Goal: Task Accomplishment & Management: Use online tool/utility

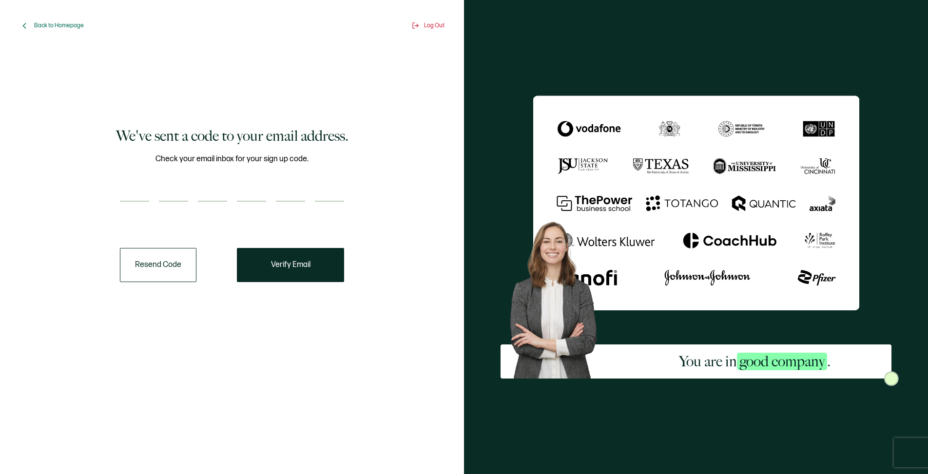
click at [126, 196] on input "number" at bounding box center [134, 191] width 29 height 19
type input "9"
type input "2"
type input "1"
type input "4"
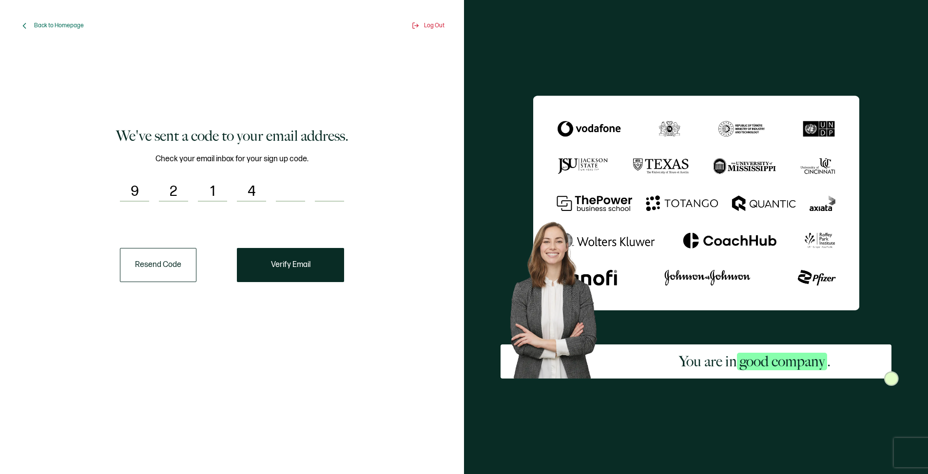
type input "2"
type input "1"
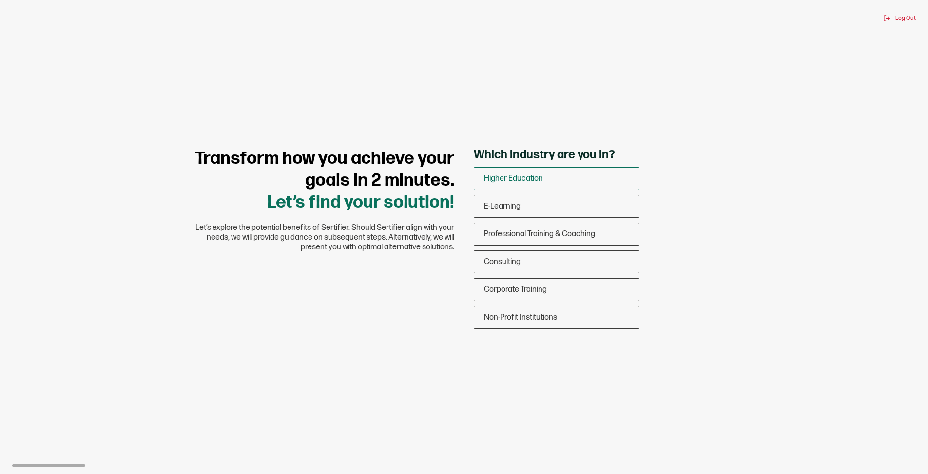
click at [525, 174] on span "Higher Education" at bounding box center [513, 178] width 59 height 9
click at [0, 0] on input "Higher Education" at bounding box center [0, 0] width 0 height 0
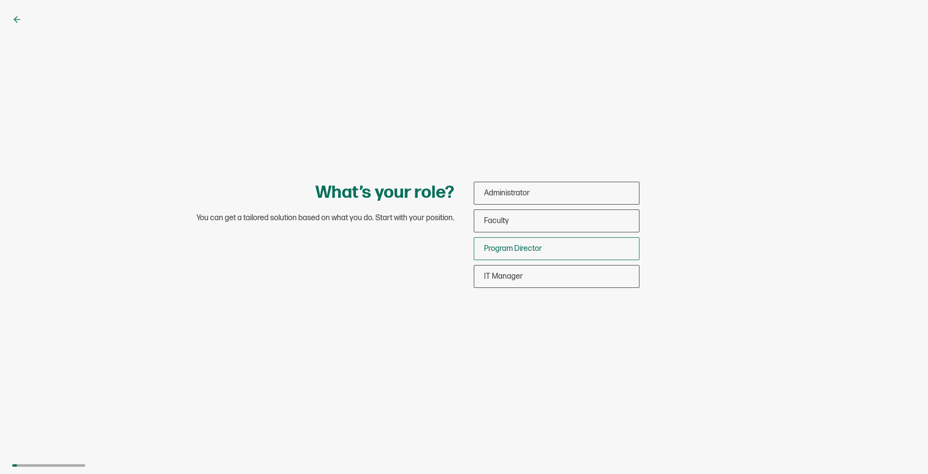
click at [514, 257] on div "Program Director" at bounding box center [556, 248] width 165 height 23
click at [0, 0] on input "Program Director" at bounding box center [0, 0] width 0 height 0
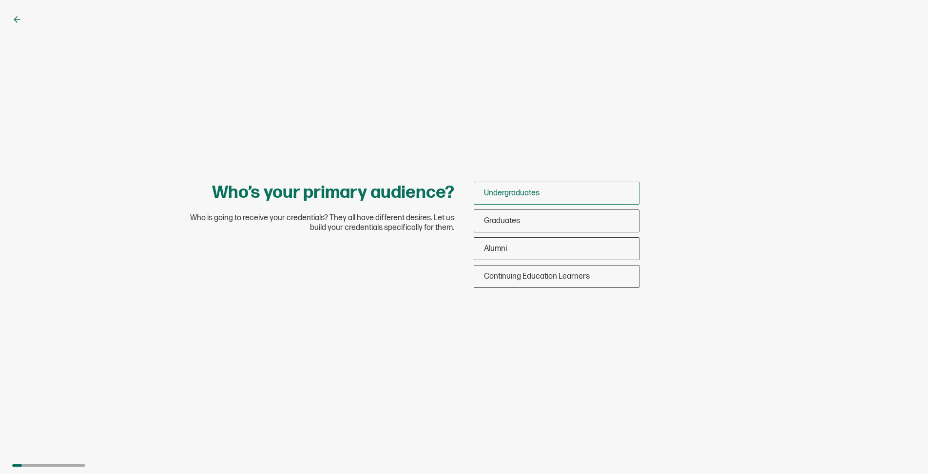
click at [545, 200] on div "Undergraduates" at bounding box center [556, 193] width 165 height 23
click at [0, 0] on input "Undergraduates" at bounding box center [0, 0] width 0 height 0
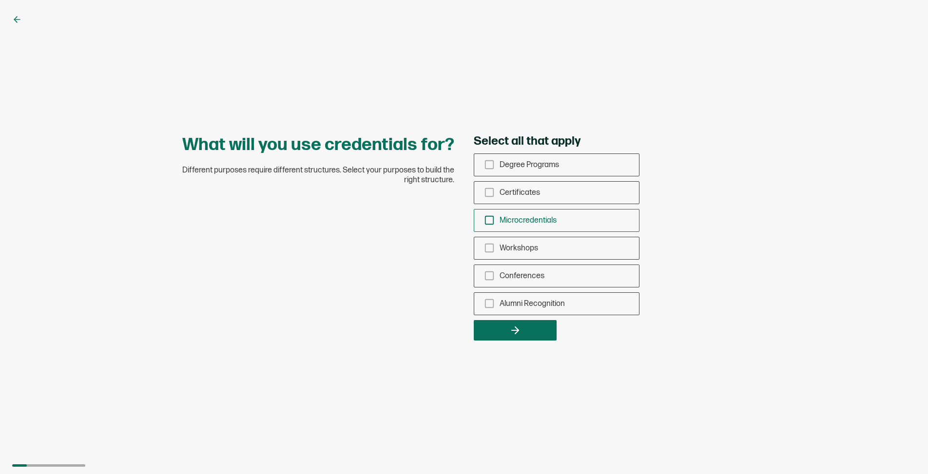
click at [545, 217] on span "Microcredentials" at bounding box center [527, 220] width 57 height 9
click at [0, 0] on input "Microcredentials" at bounding box center [0, 0] width 0 height 0
click at [521, 253] on div "Workshops" at bounding box center [556, 248] width 165 height 23
click at [0, 0] on input "Workshops" at bounding box center [0, 0] width 0 height 0
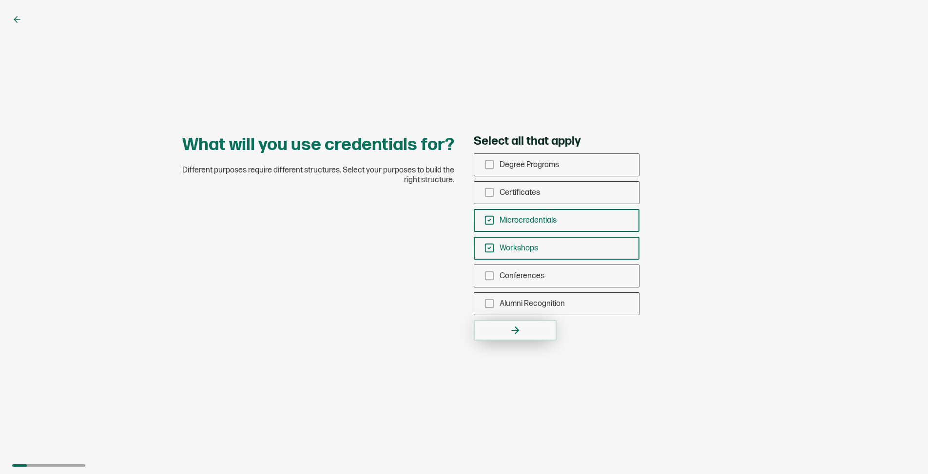
click at [527, 325] on button "button" at bounding box center [514, 330] width 83 height 20
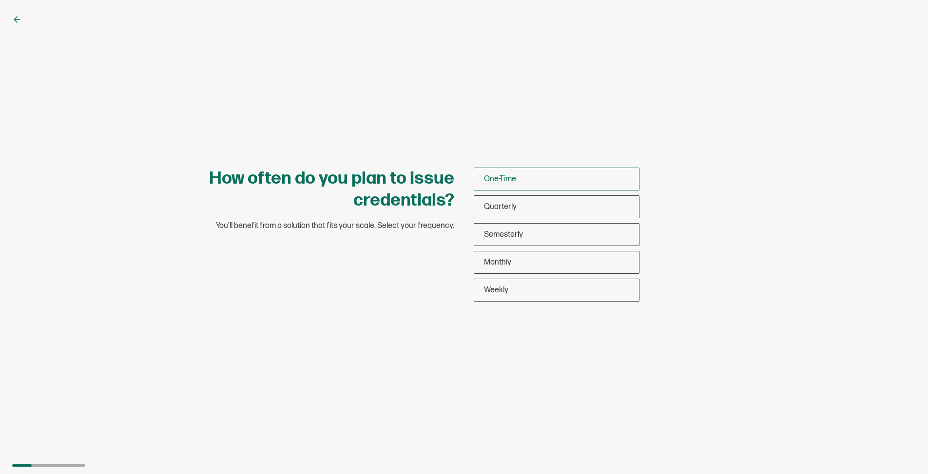
click at [545, 175] on div "One-Time" at bounding box center [556, 179] width 165 height 23
click at [0, 0] on input "One-Time" at bounding box center [0, 0] width 0 height 0
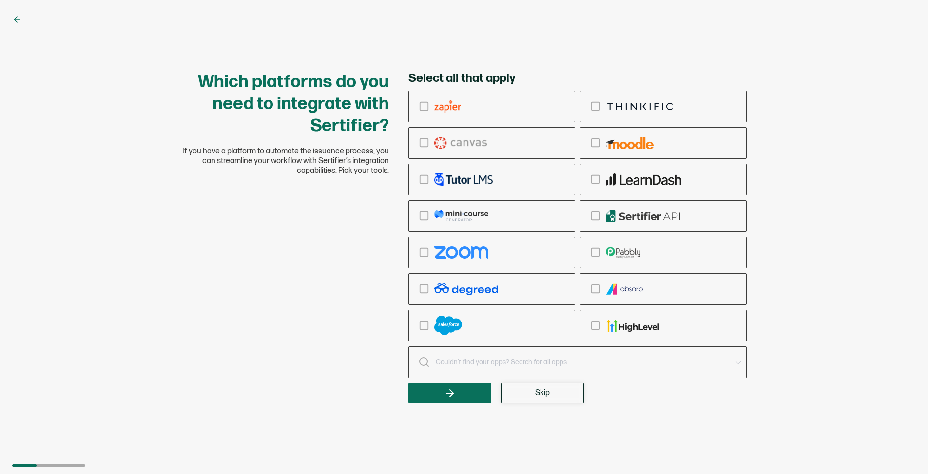
click at [520, 386] on button "Skip" at bounding box center [542, 393] width 83 height 20
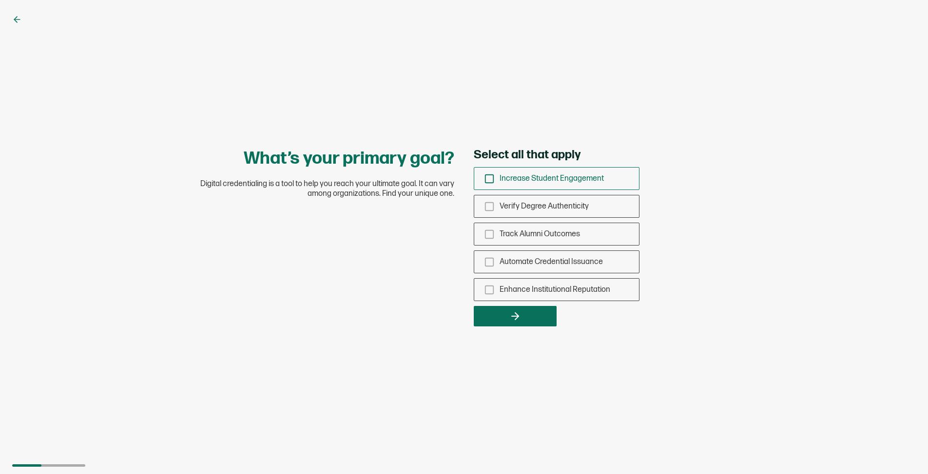
click at [603, 178] on div "Increase Student Engagement" at bounding box center [556, 178] width 165 height 23
click at [0, 0] on input "Increase Student Engagement" at bounding box center [0, 0] width 0 height 0
click at [597, 287] on span "Enhance Institutional Reputation" at bounding box center [554, 289] width 111 height 9
click at [0, 0] on input "Enhance Institutional Reputation" at bounding box center [0, 0] width 0 height 0
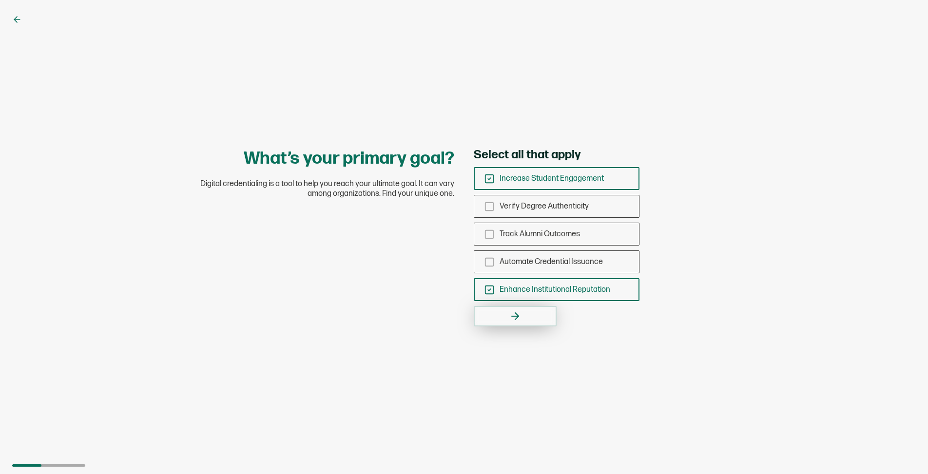
click at [546, 311] on button "button" at bounding box center [514, 316] width 83 height 20
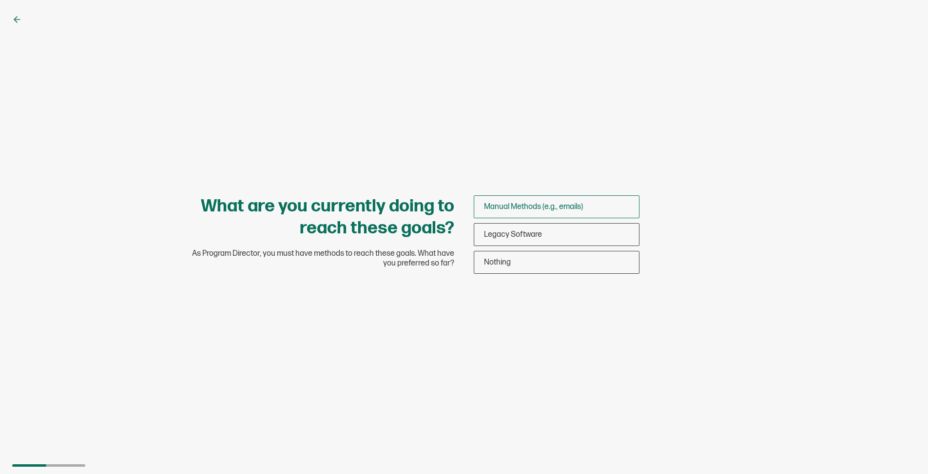
click at [581, 211] on span "Manual Methods (e.g., emails)" at bounding box center [533, 206] width 99 height 9
click at [0, 0] on input "Manual Methods (e.g., emails)" at bounding box center [0, 0] width 0 height 0
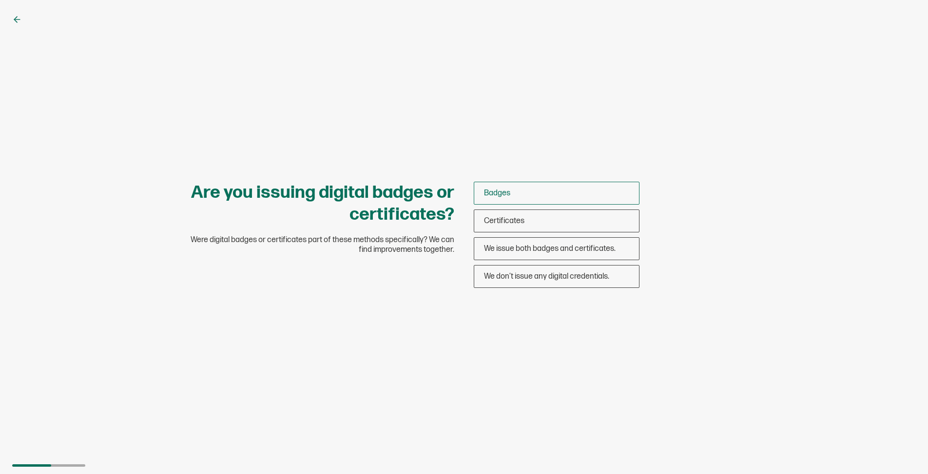
click at [505, 201] on div "Badges" at bounding box center [556, 193] width 165 height 23
click at [0, 0] on input "Badges" at bounding box center [0, 0] width 0 height 0
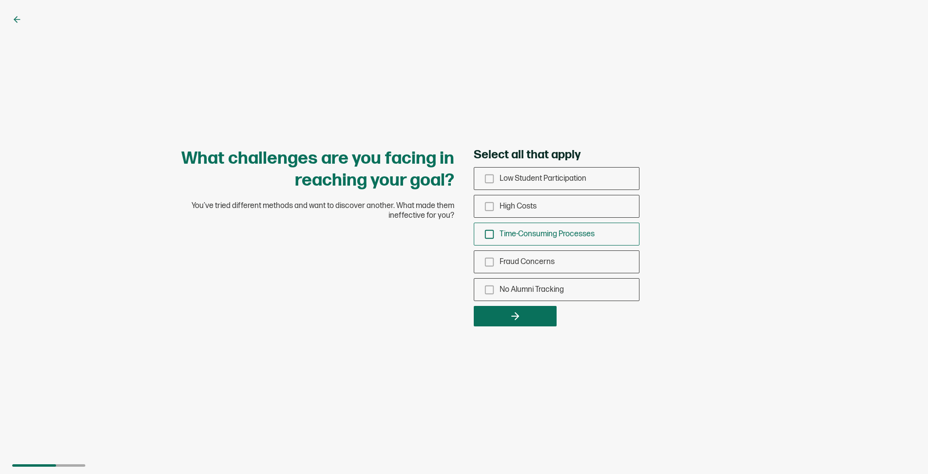
click at [535, 234] on span "Time-Consuming Processes" at bounding box center [546, 233] width 95 height 9
click at [0, 0] on input "Time-Consuming Processes" at bounding box center [0, 0] width 0 height 0
click at [530, 310] on button "button" at bounding box center [514, 316] width 83 height 20
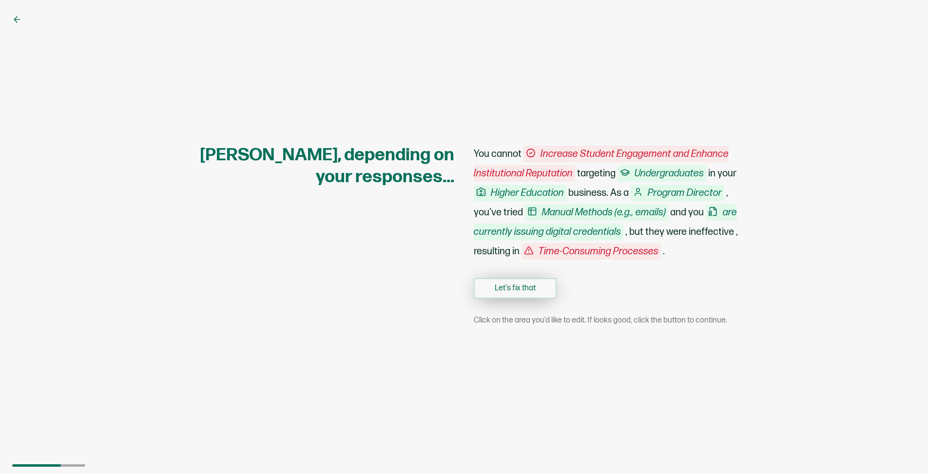
click at [508, 291] on button "Let's fix that" at bounding box center [514, 288] width 83 height 20
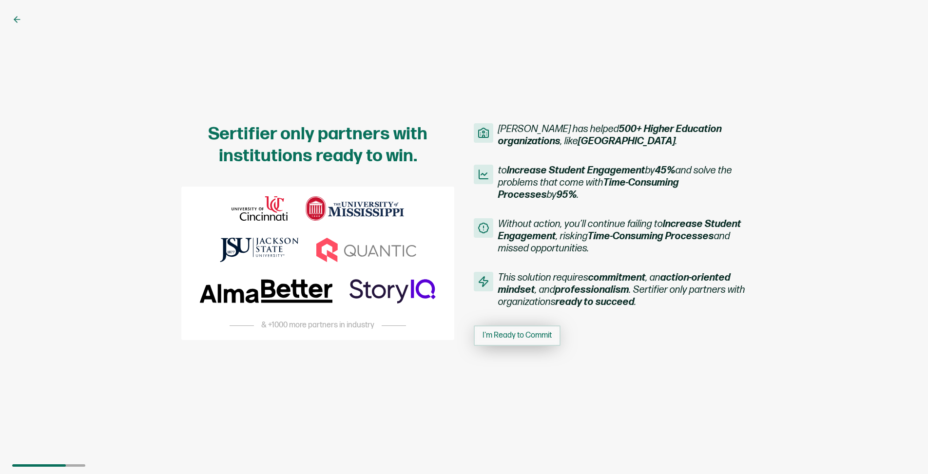
click at [493, 337] on span "I'm Ready to Commit" at bounding box center [516, 336] width 69 height 8
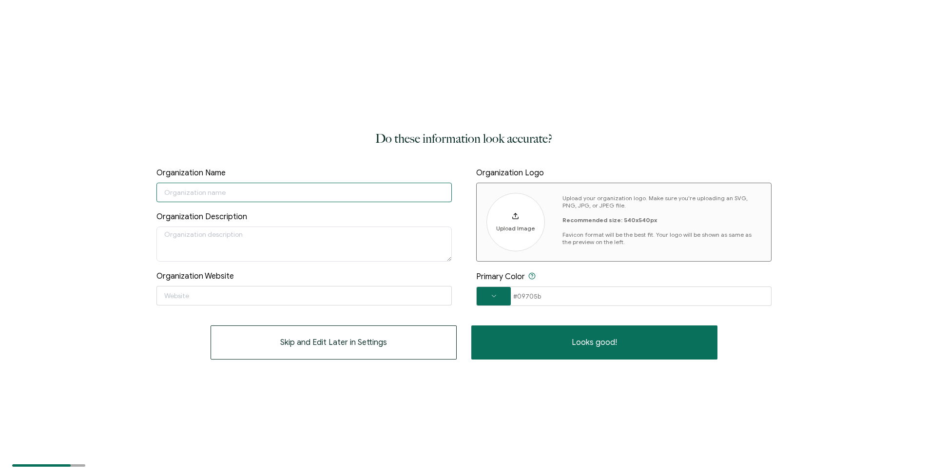
click at [219, 195] on input "text" at bounding box center [303, 192] width 295 height 19
type input "College of Computing and Informatics, UNC Charlotte"
drag, startPoint x: 539, startPoint y: 303, endPoint x: 496, endPoint y: 304, distance: 42.4
click at [496, 304] on input "#09705b" at bounding box center [623, 295] width 295 height 19
paste input "05035"
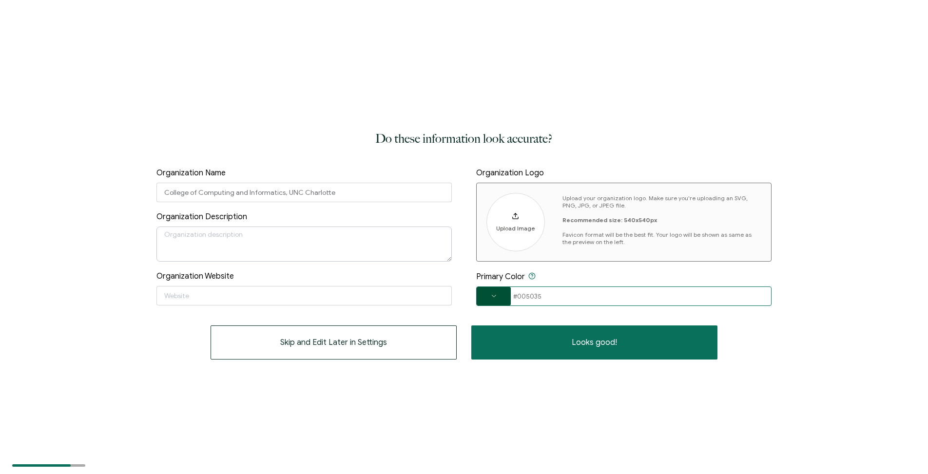
type input "#005035"
click at [235, 235] on textarea at bounding box center [303, 244] width 295 height 35
click at [251, 290] on input "text" at bounding box center [303, 295] width 295 height 19
click at [513, 224] on div "Upload Image" at bounding box center [515, 221] width 38 height 19
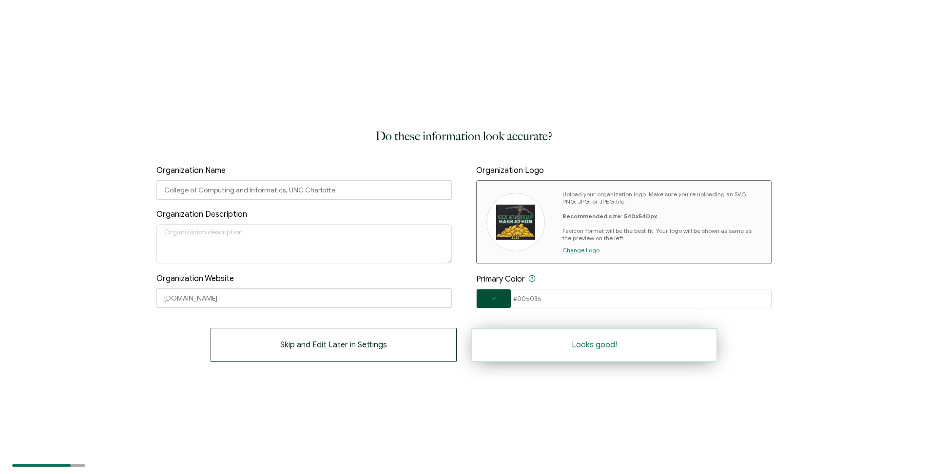
click at [539, 351] on button "Looks good!" at bounding box center [594, 345] width 246 height 34
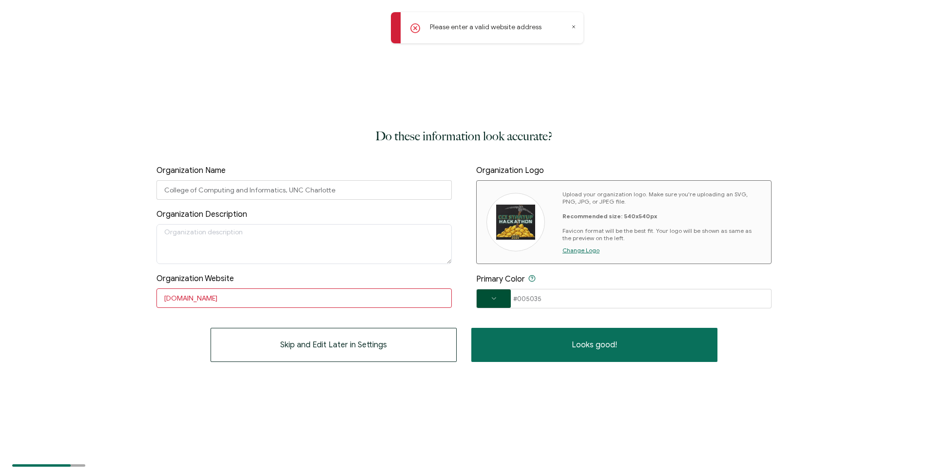
click at [240, 299] on input "cci.charlotte.edu" at bounding box center [303, 297] width 295 height 19
drag, startPoint x: 245, startPoint y: 298, endPoint x: 2, endPoint y: 297, distance: 242.6
click at [156, 297] on input "cci.charlotte.edu" at bounding box center [303, 297] width 295 height 19
paste input "https://cci.charlotte.edu/"
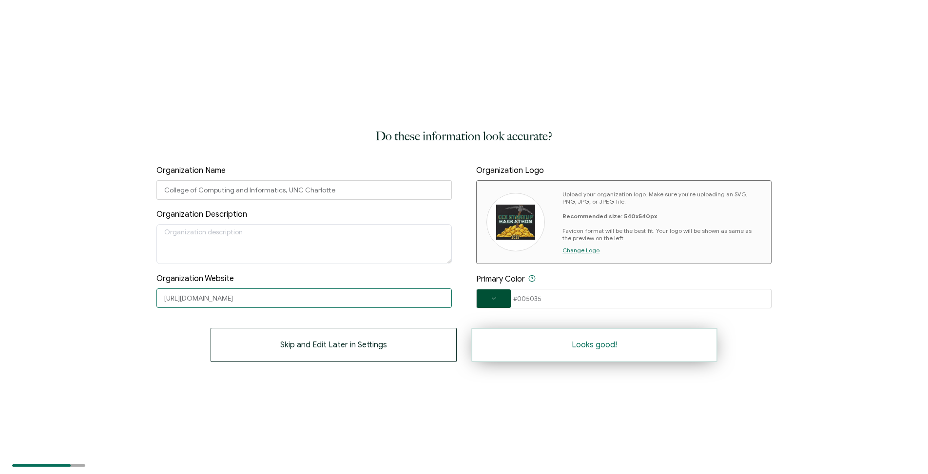
type input "https://cci.charlotte.edu/"
click at [580, 343] on span "Looks good!" at bounding box center [593, 345] width 45 height 8
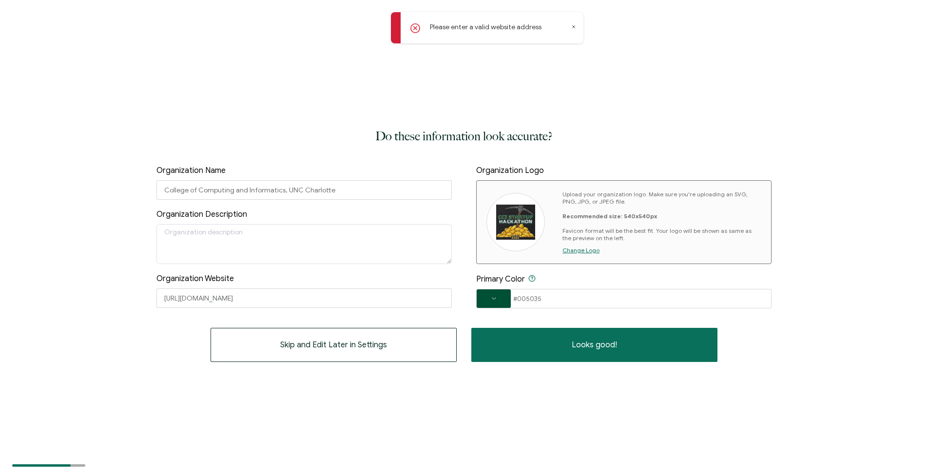
click at [574, 28] on icon at bounding box center [573, 26] width 5 height 5
click at [265, 292] on input "https://cci.charlotte.edu/" at bounding box center [303, 297] width 295 height 19
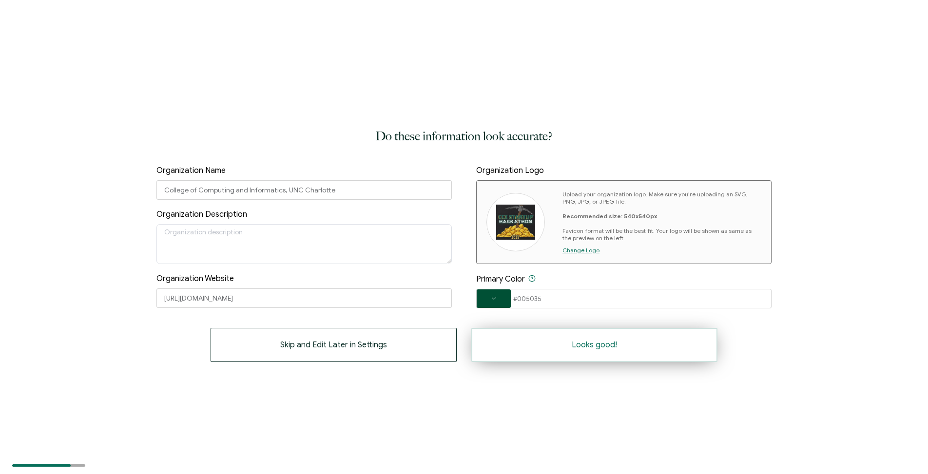
click at [550, 347] on button "Looks good!" at bounding box center [594, 345] width 246 height 34
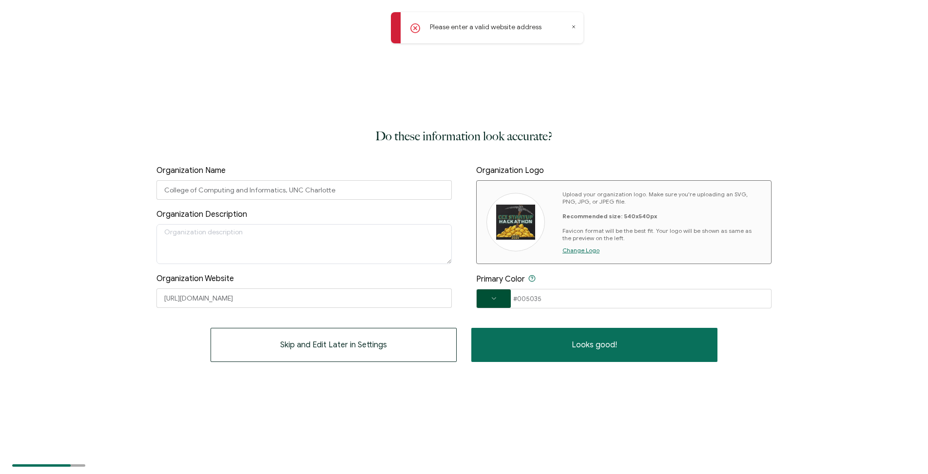
click at [574, 27] on icon at bounding box center [573, 26] width 5 height 5
click at [298, 349] on span "Skip and Edit Later in Settings" at bounding box center [333, 345] width 107 height 8
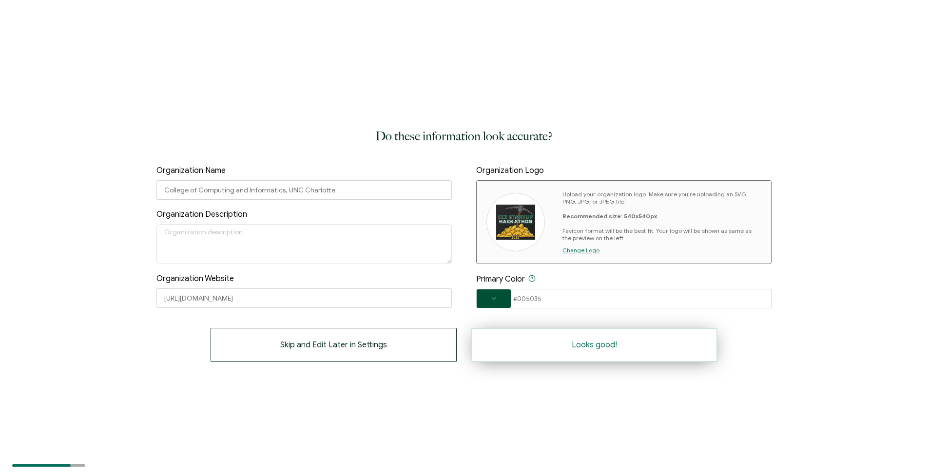
click at [622, 348] on button "Looks good!" at bounding box center [594, 345] width 246 height 34
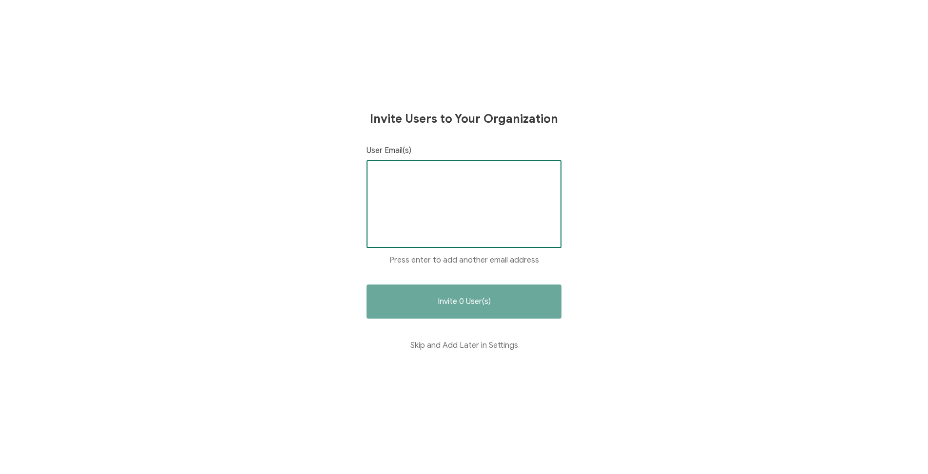
click at [488, 177] on input "text" at bounding box center [464, 176] width 178 height 15
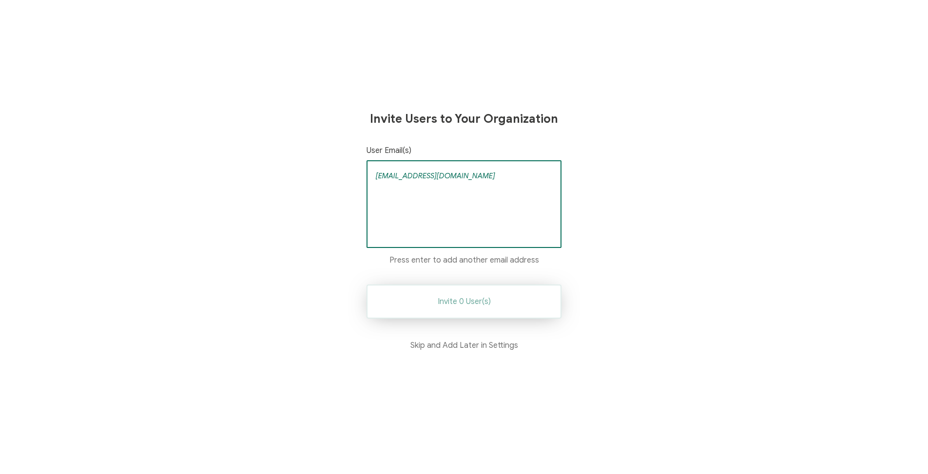
type input "[EMAIL_ADDRESS][DOMAIN_NAME]"
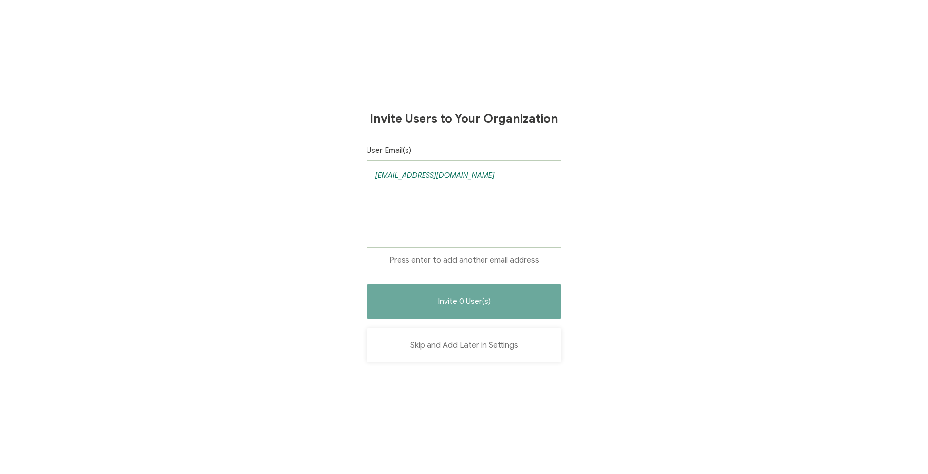
click at [487, 353] on button "Skip and Add Later in Settings" at bounding box center [463, 345] width 195 height 34
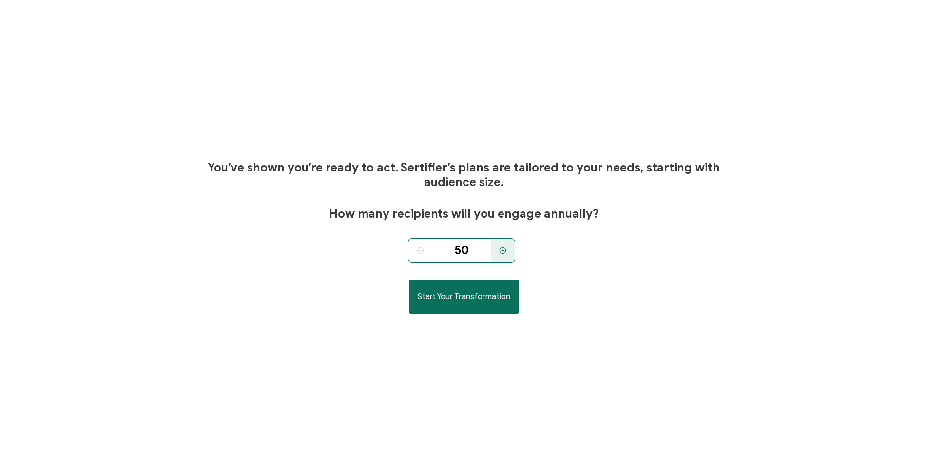
drag, startPoint x: 467, startPoint y: 249, endPoint x: 416, endPoint y: 252, distance: 51.2
click at [432, 252] on input "50" at bounding box center [461, 250] width 58 height 24
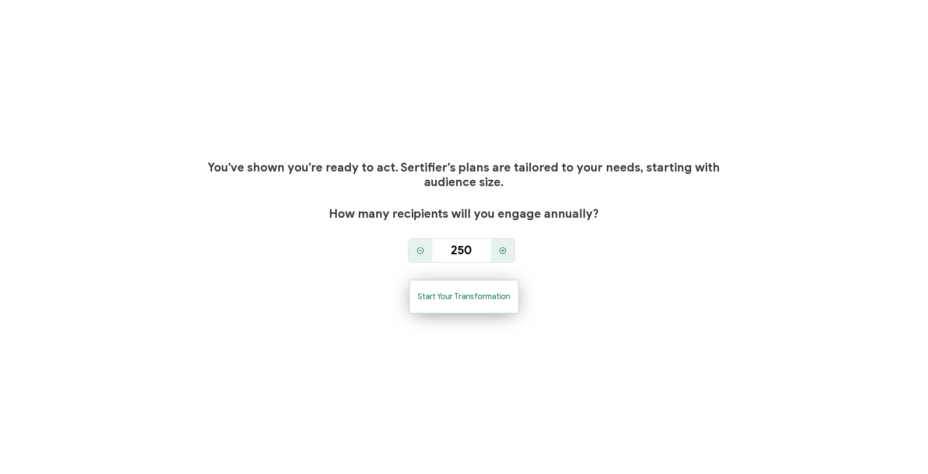
type input "250"
click at [455, 285] on button "Start Your Transformation" at bounding box center [464, 297] width 110 height 34
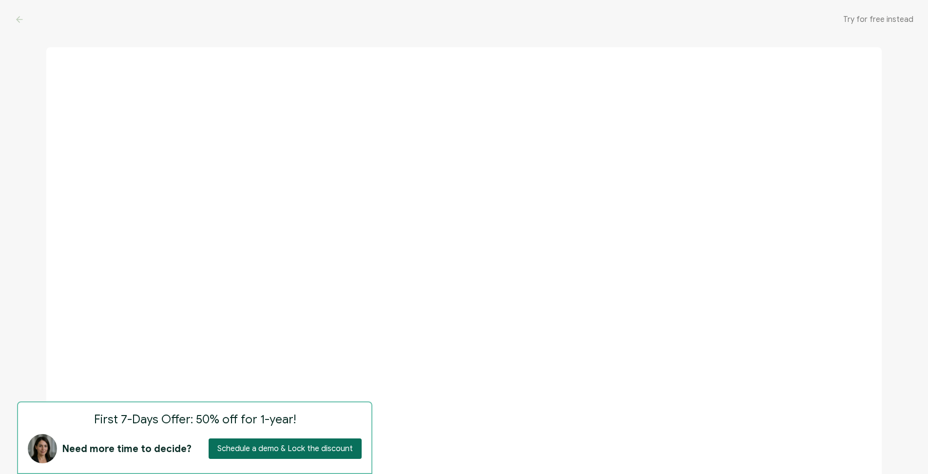
click at [883, 22] on span "Try for free instead" at bounding box center [878, 20] width 70 height 10
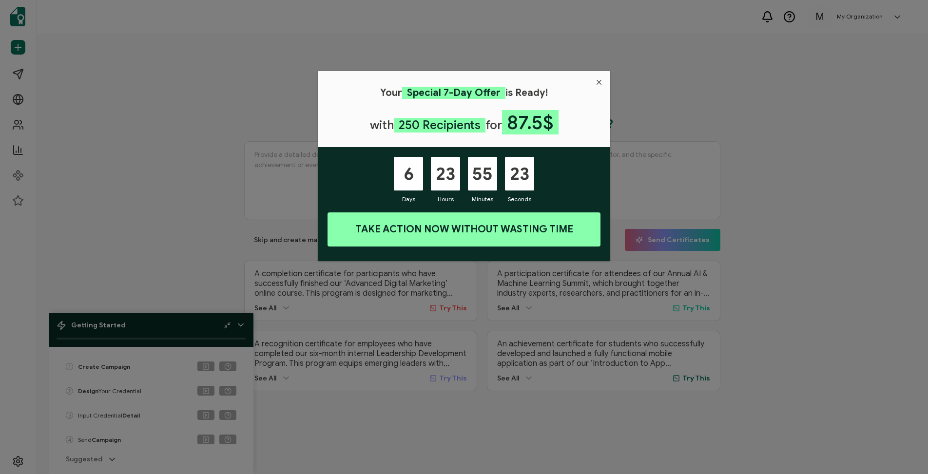
click at [601, 85] on icon "Close" at bounding box center [599, 82] width 8 height 8
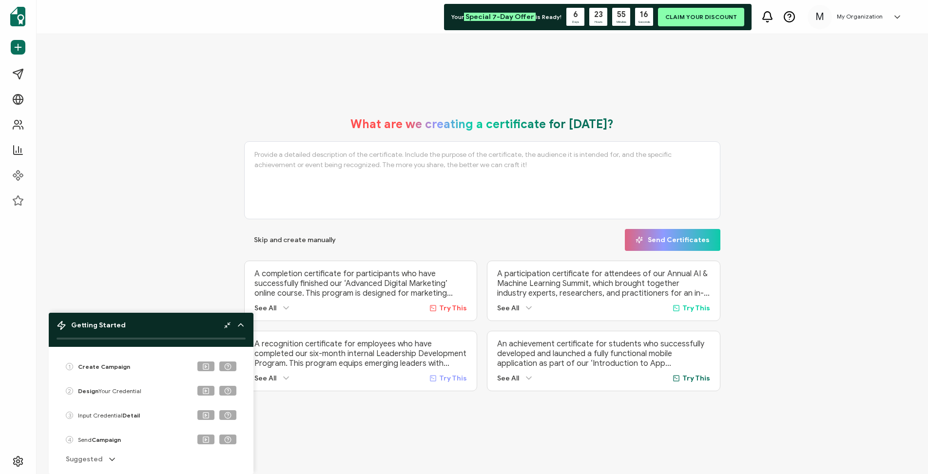
click at [239, 326] on icon at bounding box center [241, 325] width 10 height 10
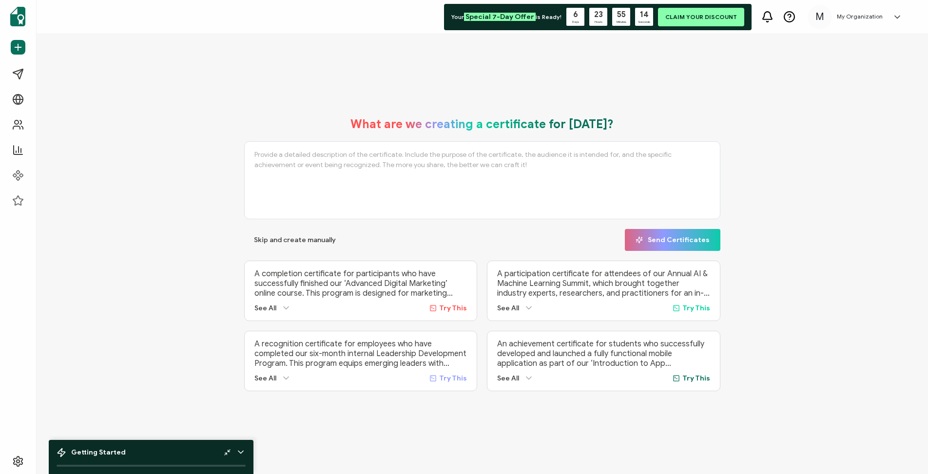
click at [477, 164] on textarea at bounding box center [482, 180] width 476 height 78
type textarea "Volunteers and Competitors for a StartUp Hackathon"
click at [689, 236] on span "Send Certificates" at bounding box center [672, 239] width 74 height 7
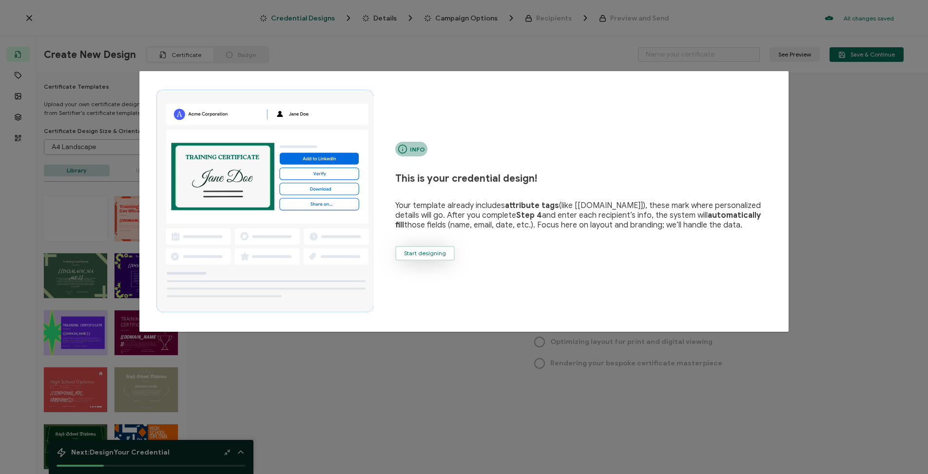
click at [415, 256] on span "Start designing" at bounding box center [425, 253] width 42 height 6
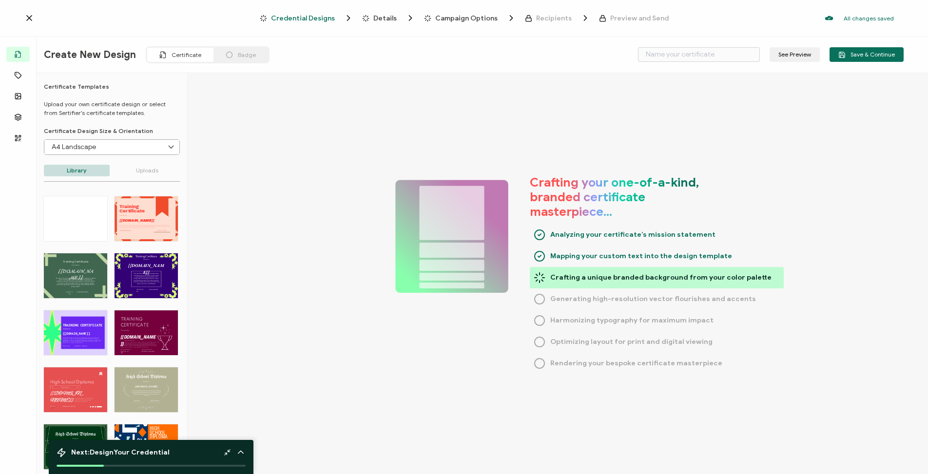
click at [118, 152] on input "A4 Landscape" at bounding box center [111, 147] width 135 height 15
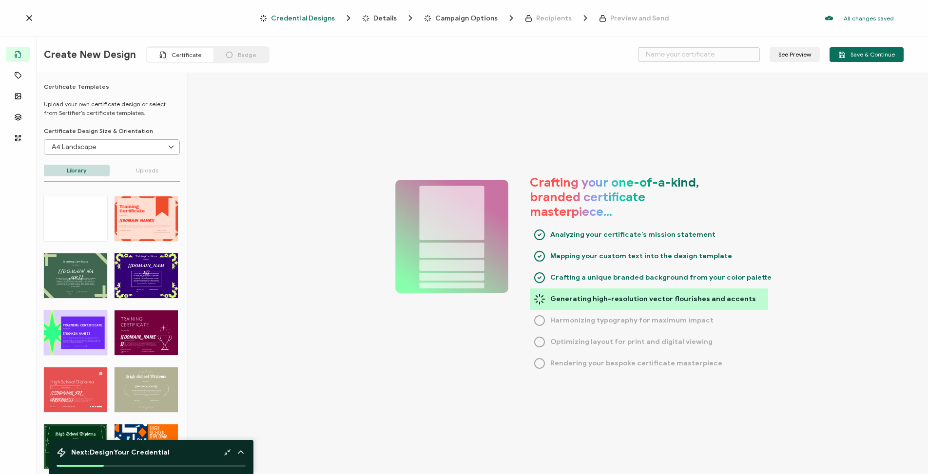
click at [242, 57] on span "Badge" at bounding box center [247, 54] width 18 height 7
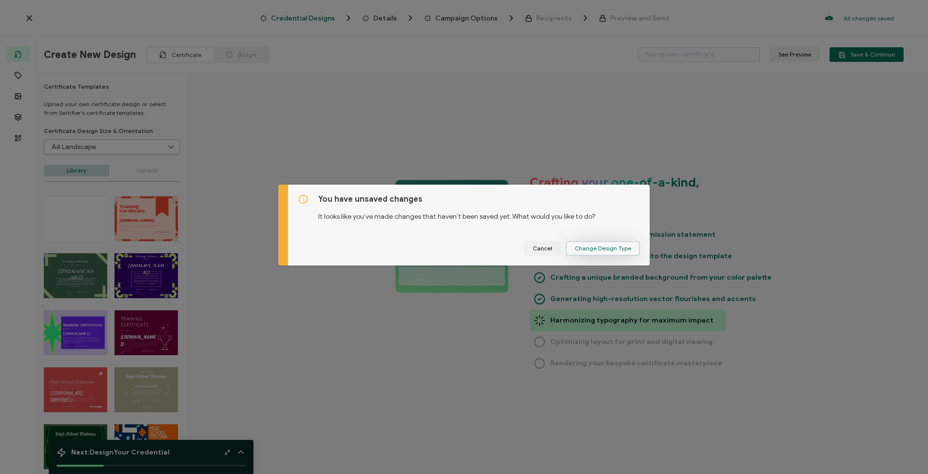
click at [597, 248] on span "Change Design Type" at bounding box center [602, 249] width 57 height 6
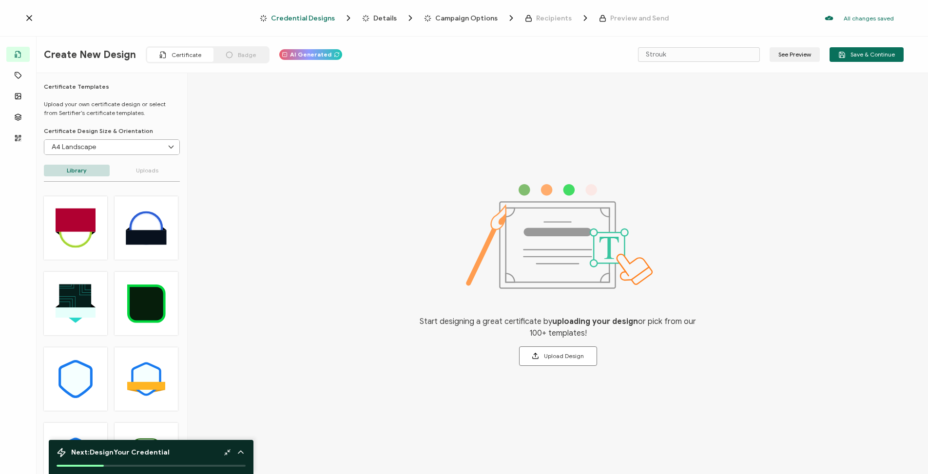
click at [149, 370] on div ".uuid-096204d9-ca43-4101-a4c3-07b3f2f44b7a{}.uuid-3bdfa571-5bbe-4c9f-b3f4-196cc…" at bounding box center [145, 378] width 63 height 63
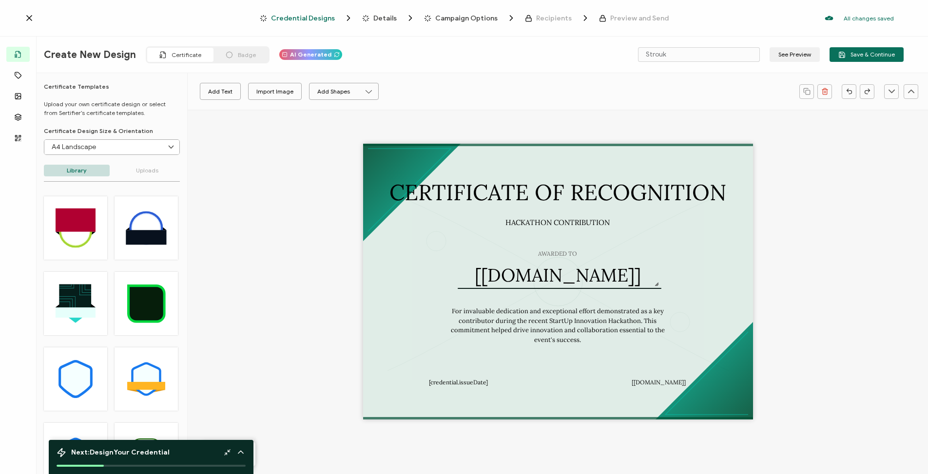
type input "Vitam"
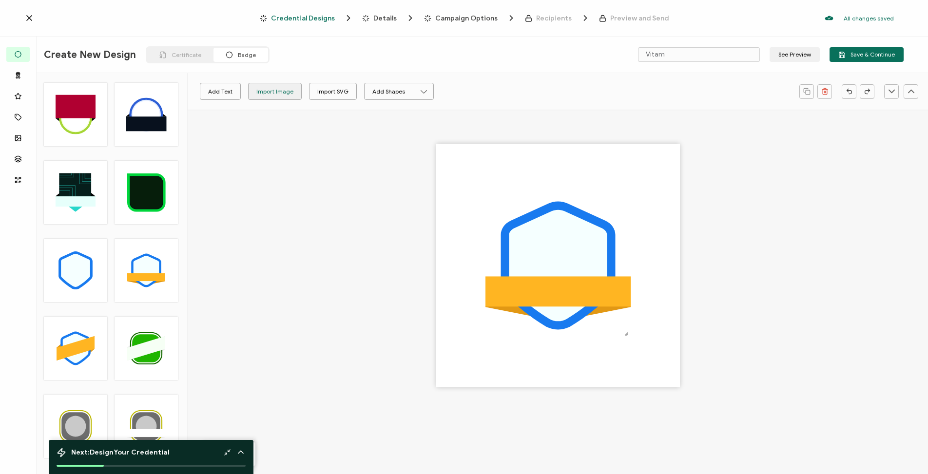
click at [278, 93] on div "Import Image" at bounding box center [274, 91] width 37 height 17
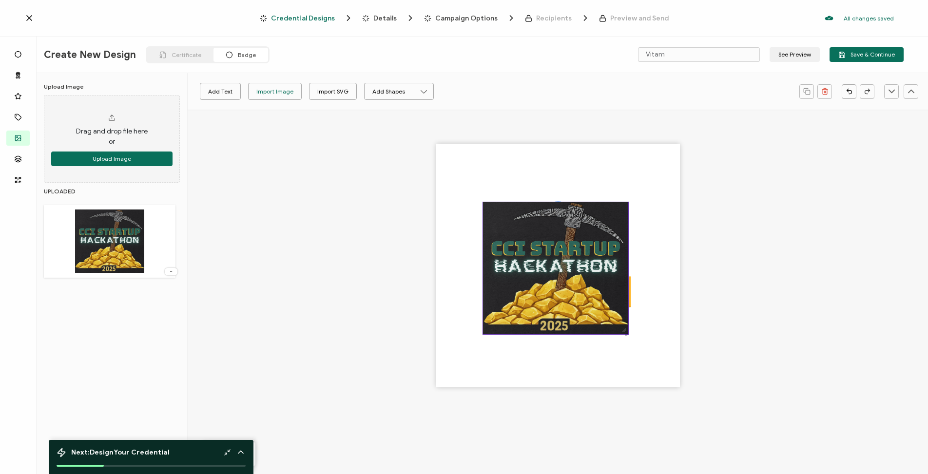
drag, startPoint x: 544, startPoint y: 243, endPoint x: 541, endPoint y: 252, distance: 9.6
click at [541, 252] on img at bounding box center [555, 268] width 145 height 132
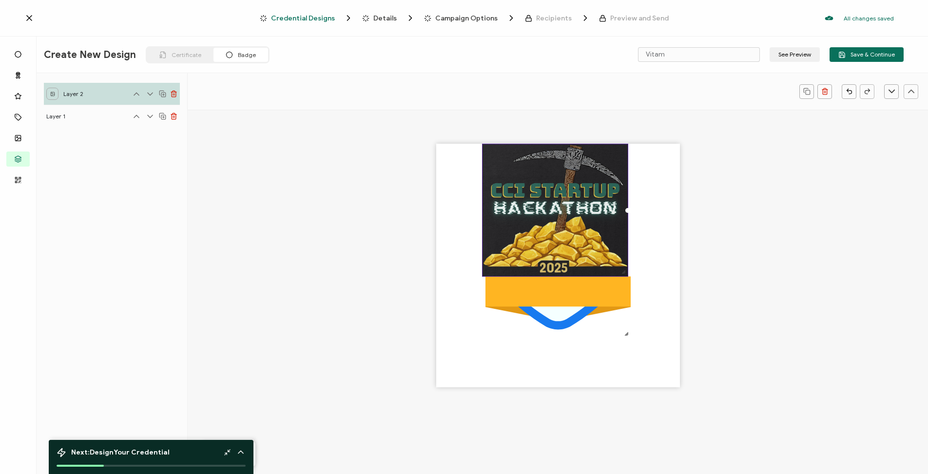
drag, startPoint x: 609, startPoint y: 246, endPoint x: 609, endPoint y: 126, distance: 120.3
click at [609, 126] on div ".uuid-096204d9-ca43-4101-a4c3-07b3f2f44b7a{}.uuid-3bdfa571-5bbe-4c9f-b3f4-196cc…" at bounding box center [558, 283] width 740 height 346
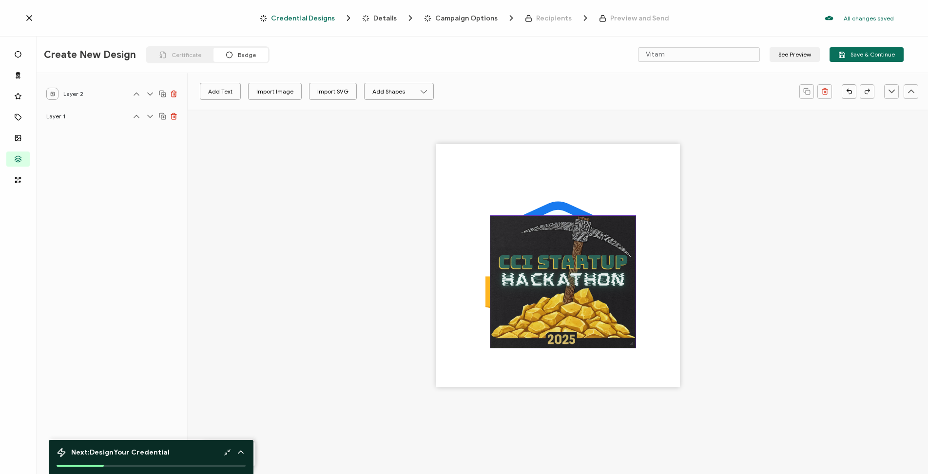
drag, startPoint x: 569, startPoint y: 249, endPoint x: 577, endPoint y: 321, distance: 72.0
click at [577, 321] on img at bounding box center [562, 282] width 145 height 132
click at [114, 110] on div "Layer 1" at bounding box center [112, 116] width 136 height 22
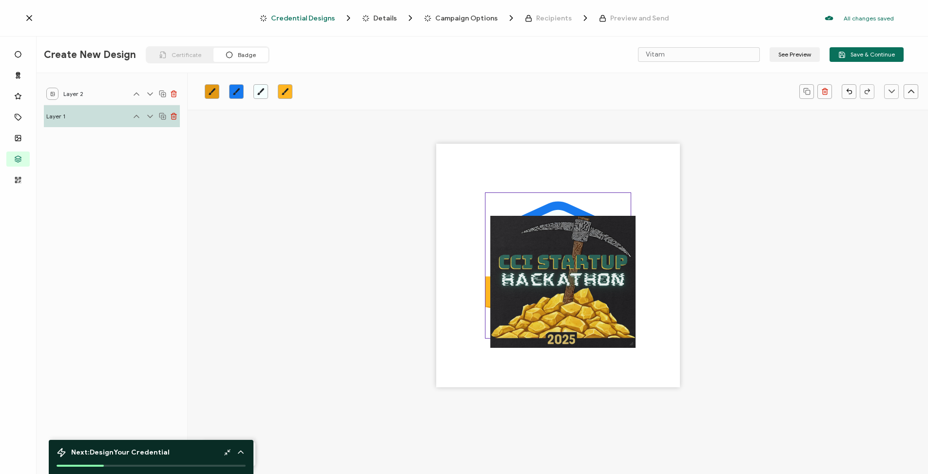
click at [210, 92] on icon "brush" at bounding box center [212, 92] width 8 height 8
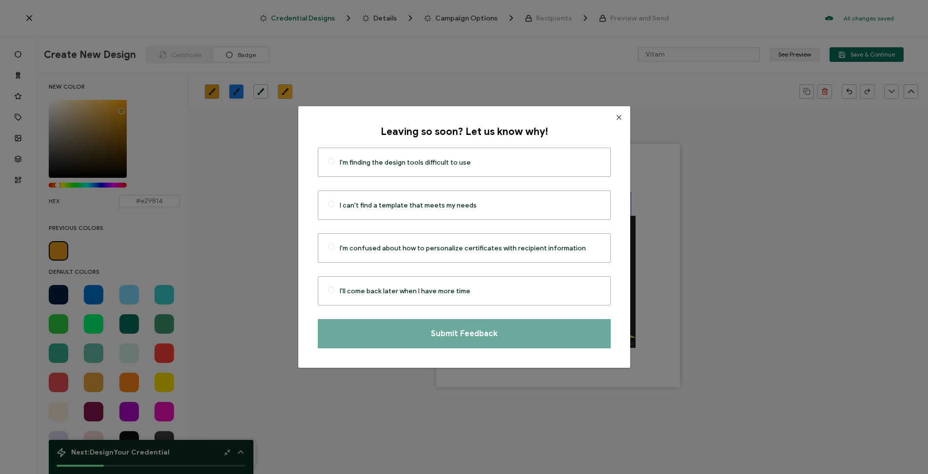
click at [615, 116] on icon "Close" at bounding box center [619, 118] width 8 height 8
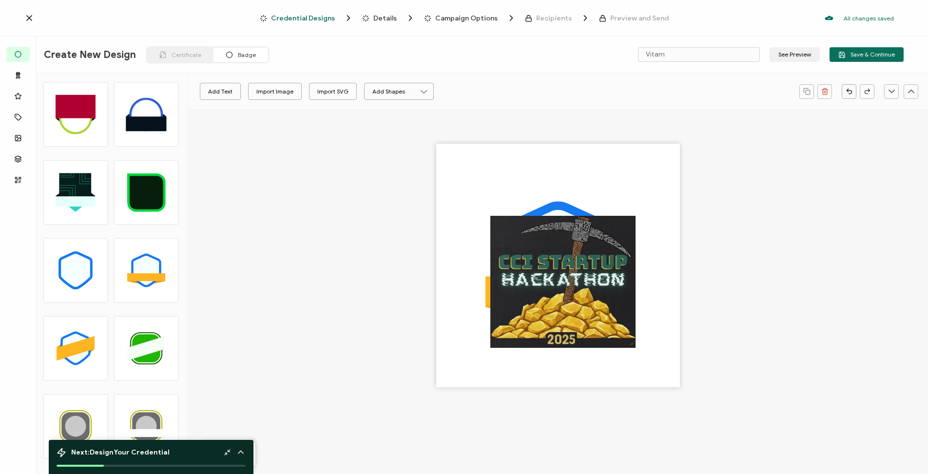
click at [161, 258] on icon ".uuid-096204d9-ca43-4101-a4c3-07b3f2f44b7a{}.uuid-3bdfa571-5bbe-4c9f-b3f4-196cc…" at bounding box center [146, 270] width 38 height 38
click at [535, 180] on div ".uuid-096204d9-ca43-4101-a4c3-07b3f2f44b7a{}.uuid-3bdfa571-5bbe-4c9f-b3f4-196cc…" at bounding box center [558, 266] width 244 height 244
click at [568, 210] on icon at bounding box center [557, 266] width 114 height 128
click at [212, 93] on icon "brush" at bounding box center [212, 92] width 8 height 8
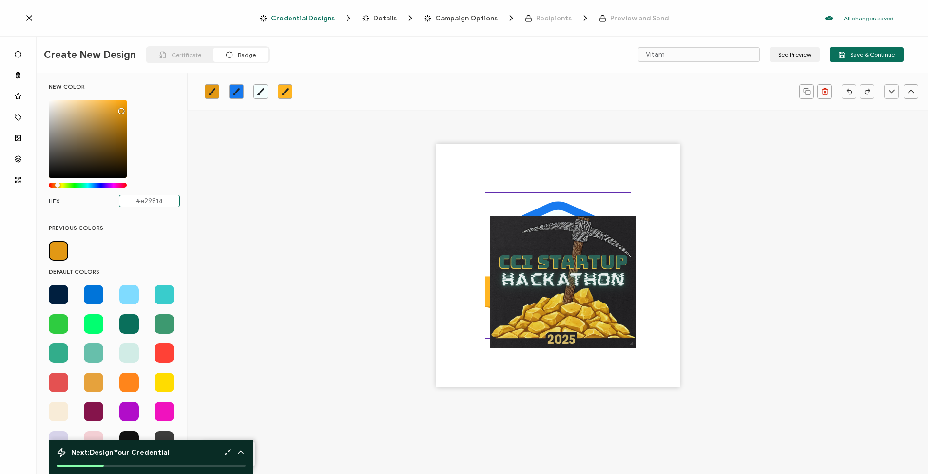
click at [161, 202] on input "#e29814" at bounding box center [149, 201] width 61 height 12
click at [233, 94] on icon "brush" at bounding box center [236, 92] width 8 height 8
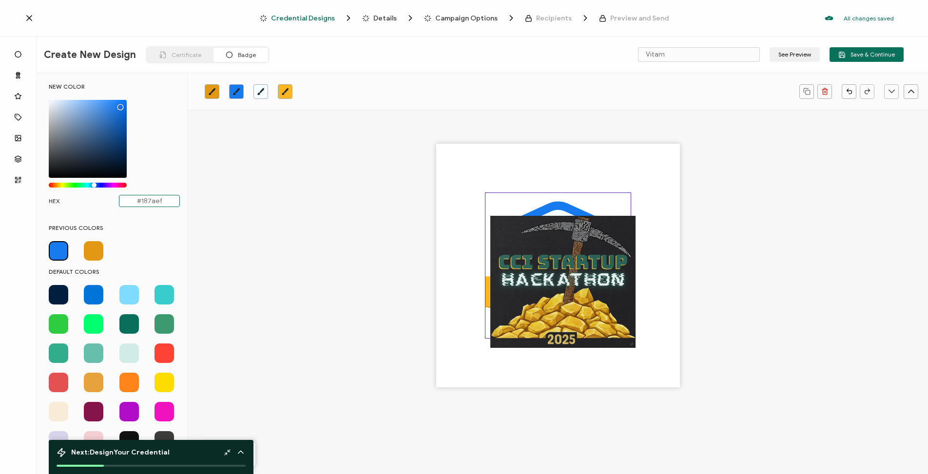
drag, startPoint x: 168, startPoint y: 200, endPoint x: 89, endPoint y: 209, distance: 79.4
click at [119, 207] on input "#187aef" at bounding box center [149, 201] width 61 height 12
drag, startPoint x: 164, startPoint y: 202, endPoint x: 95, endPoint y: 204, distance: 69.7
click at [119, 204] on input "#187aef" at bounding box center [149, 201] width 61 height 12
click at [134, 203] on input "#187aef" at bounding box center [149, 201] width 61 height 12
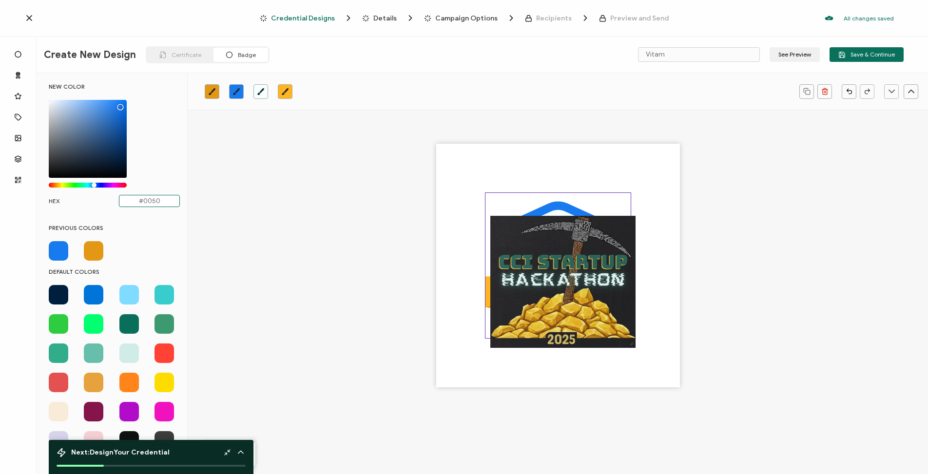
type input "#00503"
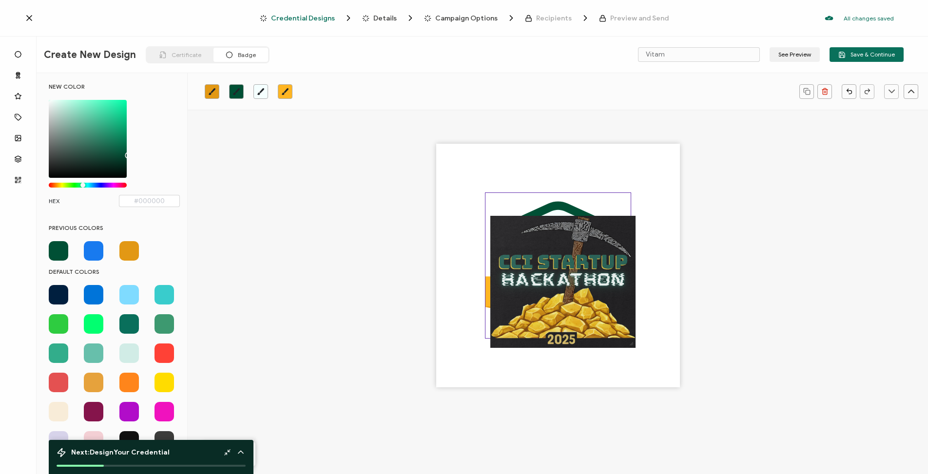
click at [213, 92] on icon "brush" at bounding box center [212, 92] width 8 height 8
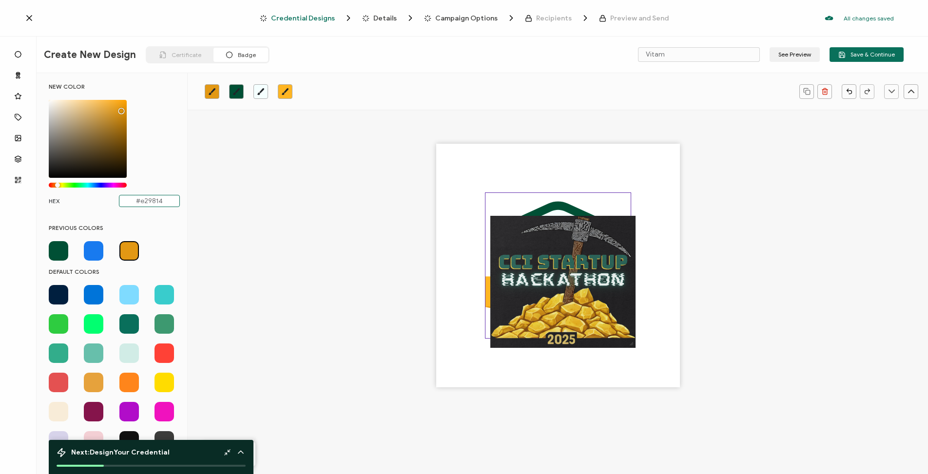
drag, startPoint x: 135, startPoint y: 200, endPoint x: 196, endPoint y: 200, distance: 60.9
click at [180, 200] on input "#e29814" at bounding box center [149, 201] width 61 height 12
type input "#a4966"
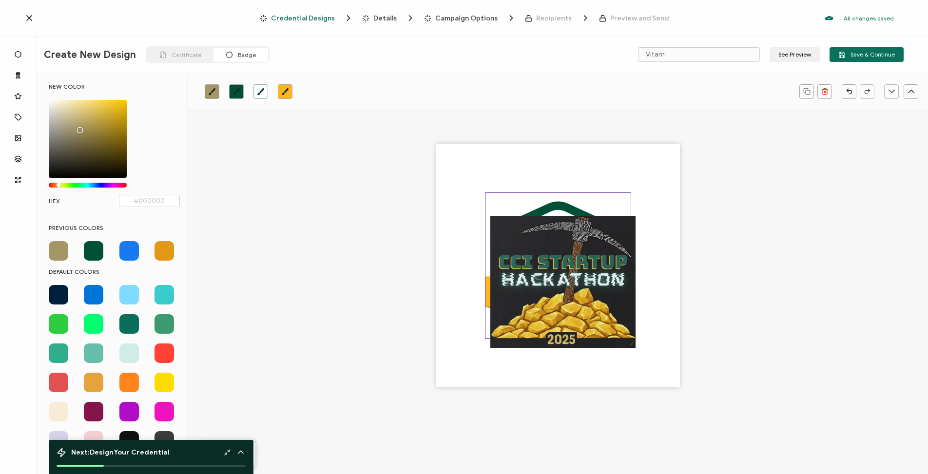
click at [261, 93] on icon "brush" at bounding box center [260, 91] width 7 height 7
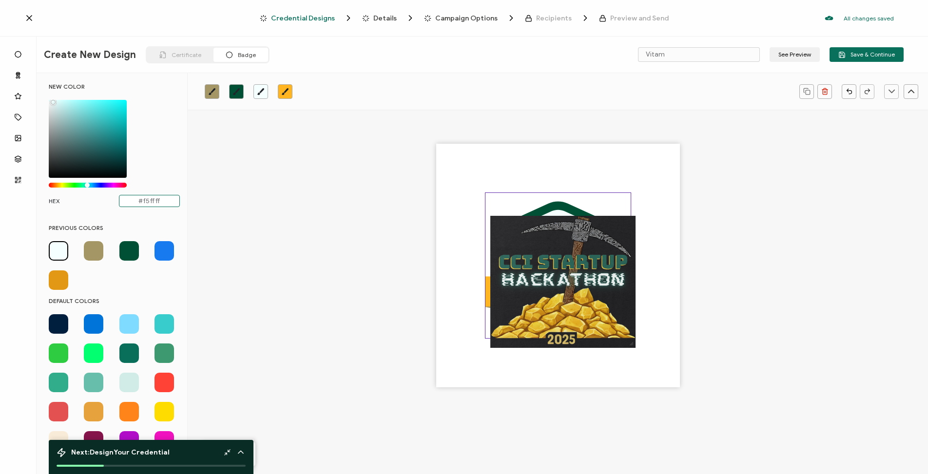
drag, startPoint x: 141, startPoint y: 200, endPoint x: 161, endPoint y: 200, distance: 20.0
click at [142, 200] on input "#f5ffff" at bounding box center [149, 201] width 61 height 12
type input "#fffff"
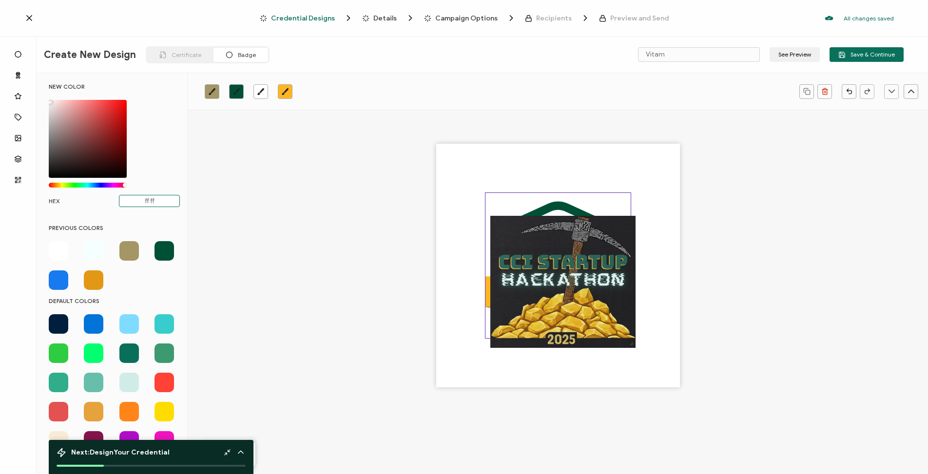
type input "fffff"
click at [53, 252] on span at bounding box center [58, 250] width 19 height 19
type input "ffffff"
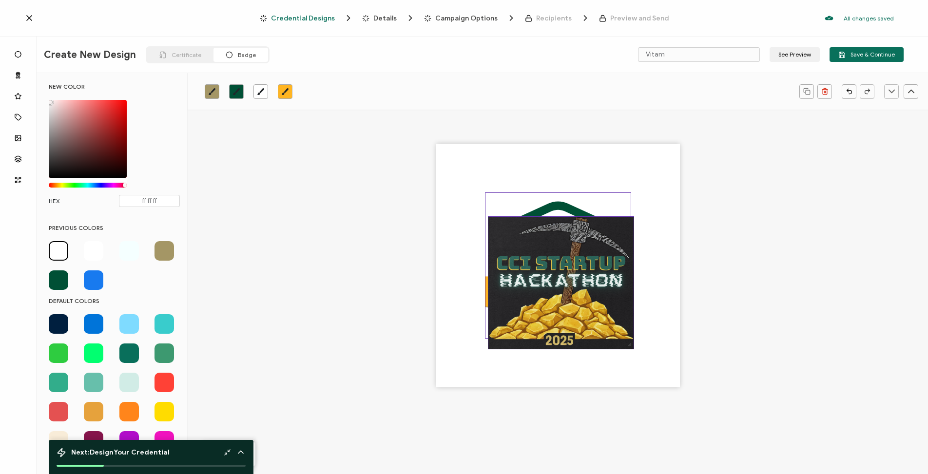
click at [563, 230] on img at bounding box center [560, 283] width 145 height 132
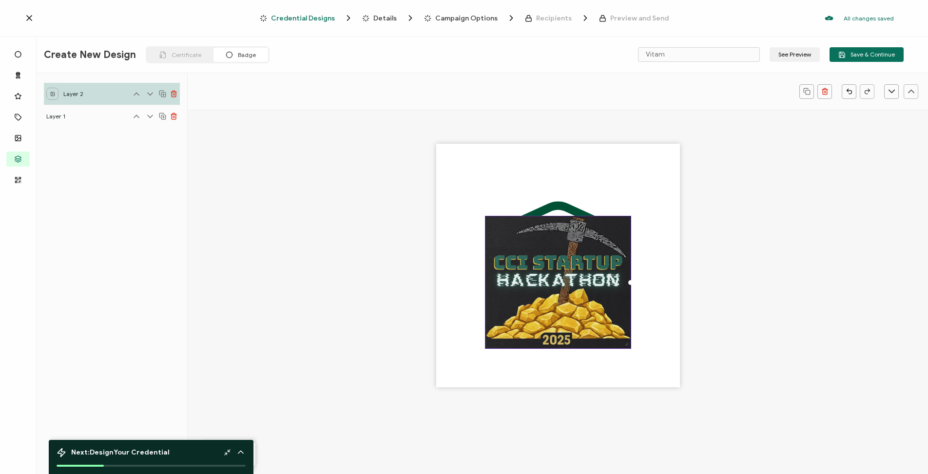
click at [563, 230] on img at bounding box center [557, 282] width 145 height 132
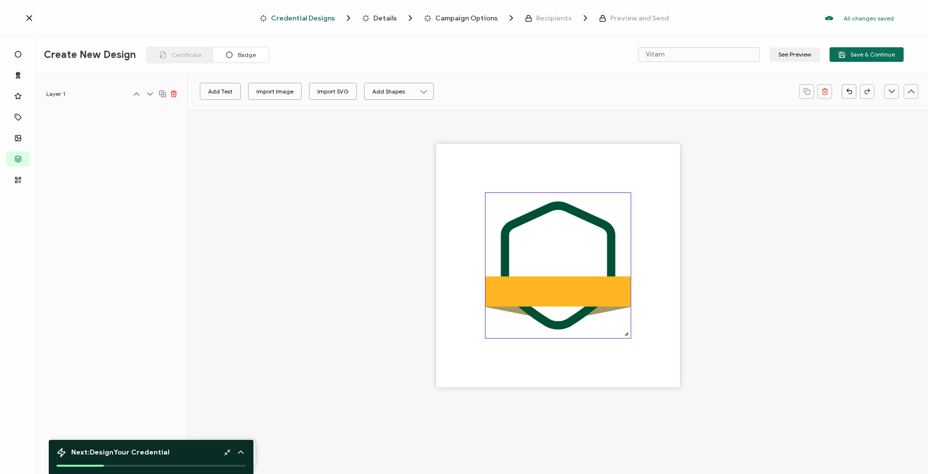
click at [529, 271] on icon at bounding box center [558, 266] width 98 height 112
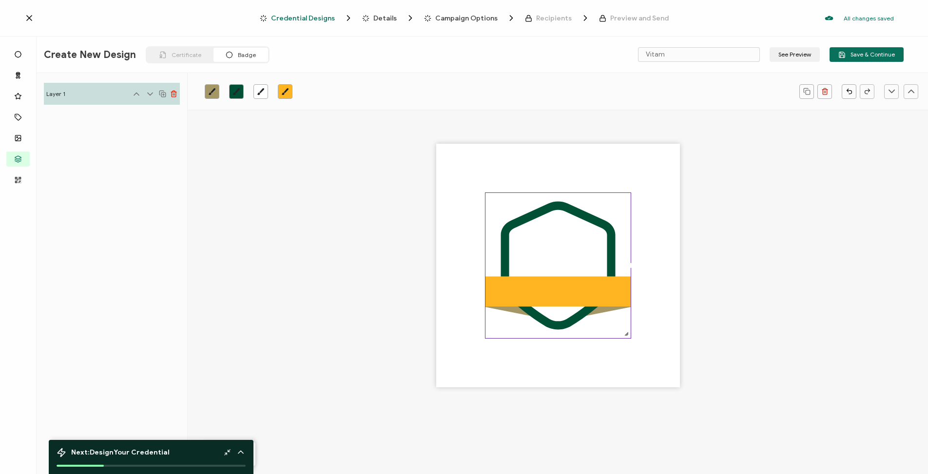
click at [558, 244] on icon at bounding box center [558, 266] width 98 height 112
click at [523, 299] on rect at bounding box center [557, 291] width 145 height 30
click at [527, 265] on icon at bounding box center [558, 266] width 98 height 112
click at [112, 94] on div "Layer 1" at bounding box center [112, 94] width 136 height 22
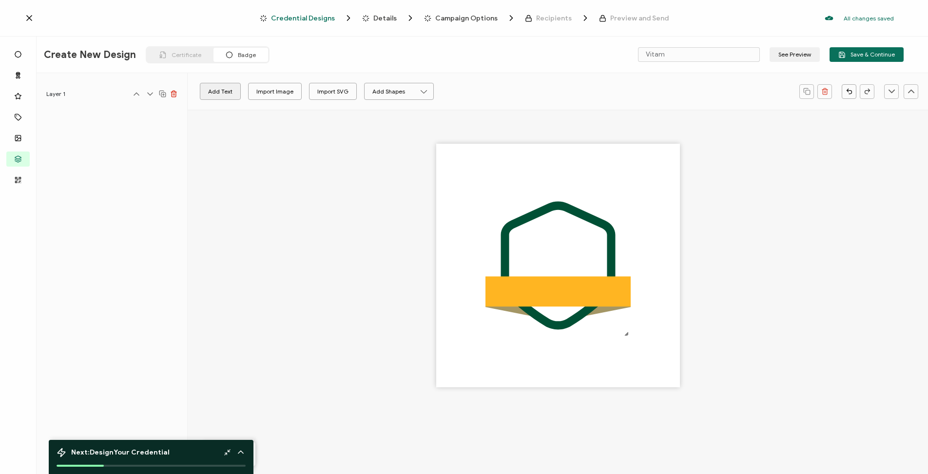
click at [220, 89] on button "Add Text" at bounding box center [220, 91] width 41 height 17
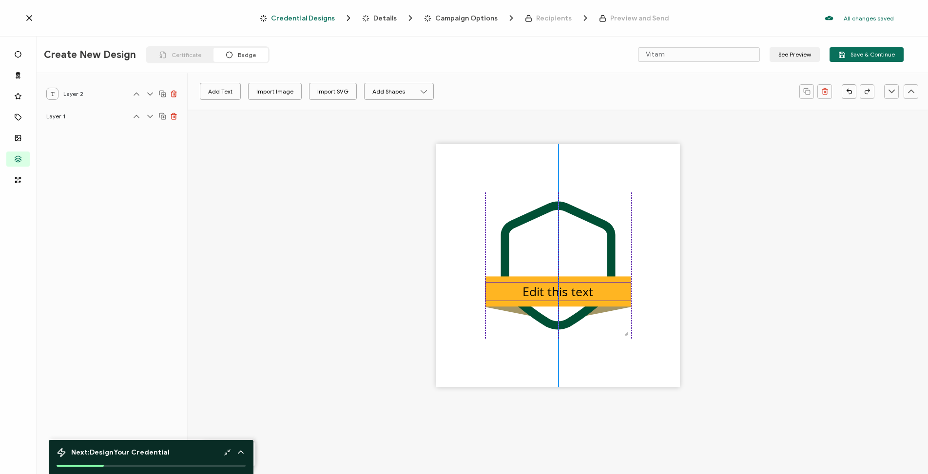
drag, startPoint x: 565, startPoint y: 267, endPoint x: 564, endPoint y: 293, distance: 25.9
click at [564, 293] on pre "Edit this text" at bounding box center [557, 291] width 71 height 17
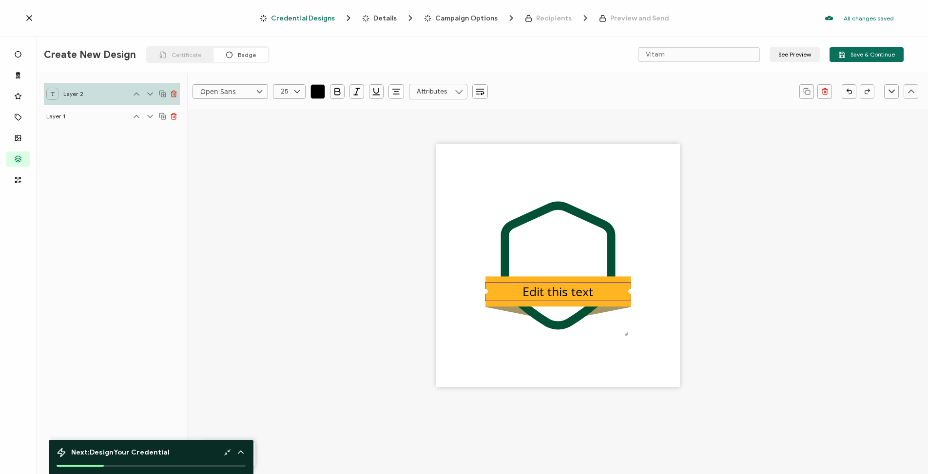
click at [548, 292] on pre "Edit this text" at bounding box center [557, 291] width 71 height 17
click at [227, 92] on input "Open Sans" at bounding box center [230, 91] width 76 height 15
click at [217, 169] on li "Arial" at bounding box center [239, 165] width 92 height 17
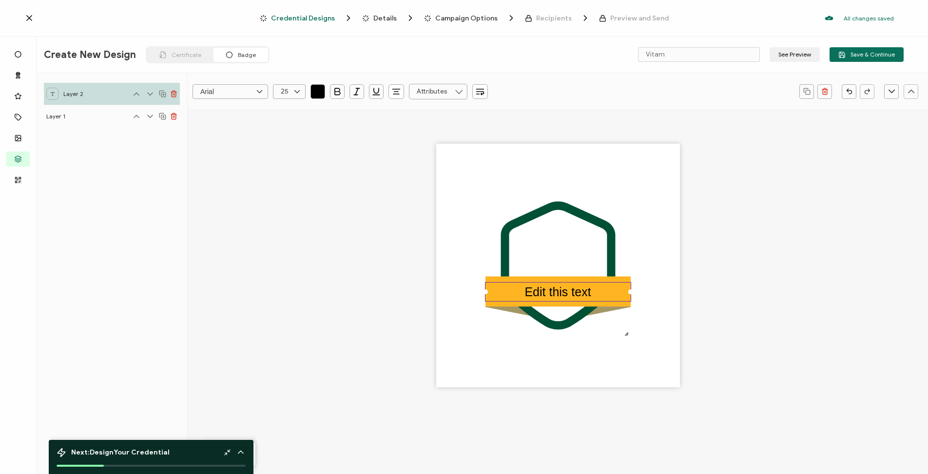
click at [531, 293] on span "Edit this text" at bounding box center [557, 292] width 66 height 14
type input "Open Sans"
click at [531, 290] on pre "Volunteer" at bounding box center [557, 291] width 55 height 17
click at [571, 295] on pre "2025 Volunteer" at bounding box center [558, 291] width 86 height 17
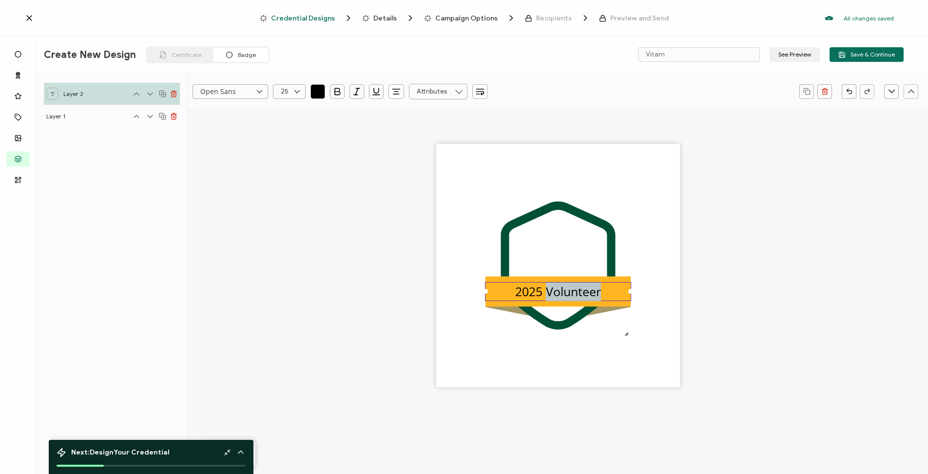
click at [571, 295] on pre "2025 Volunteer" at bounding box center [558, 291] width 86 height 17
click at [298, 91] on icon at bounding box center [297, 91] width 12 height 15
click at [287, 215] on li "28" at bounding box center [292, 211] width 39 height 17
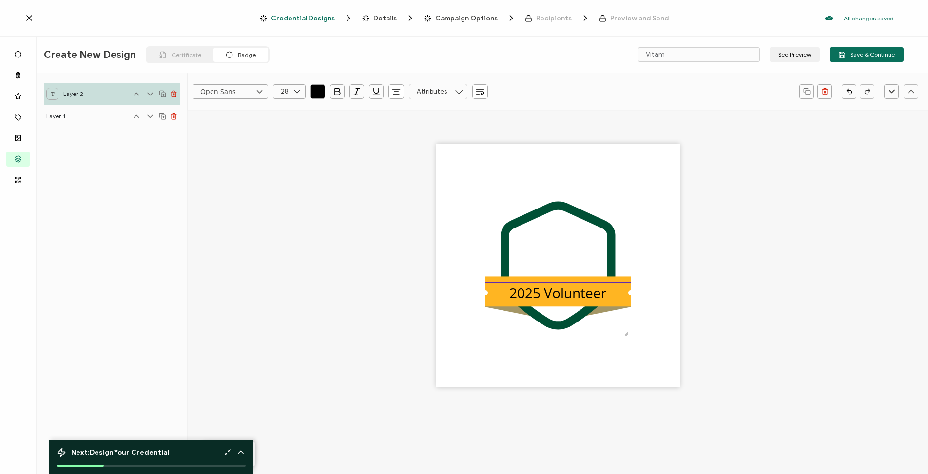
click at [250, 91] on input "Open Sans" at bounding box center [230, 91] width 76 height 15
click at [515, 298] on span "2025 Volunteer" at bounding box center [557, 293] width 97 height 19
click at [515, 298] on span "2025" at bounding box center [526, 293] width 31 height 19
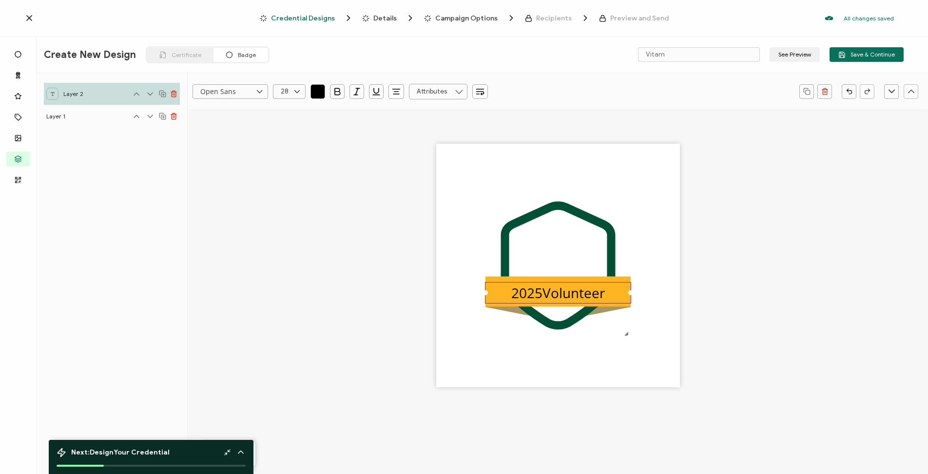
type input "25"
click at [253, 89] on div "Open Sans" at bounding box center [230, 91] width 76 height 15
click at [236, 161] on li "Arial" at bounding box center [239, 165] width 92 height 17
type input "Arial"
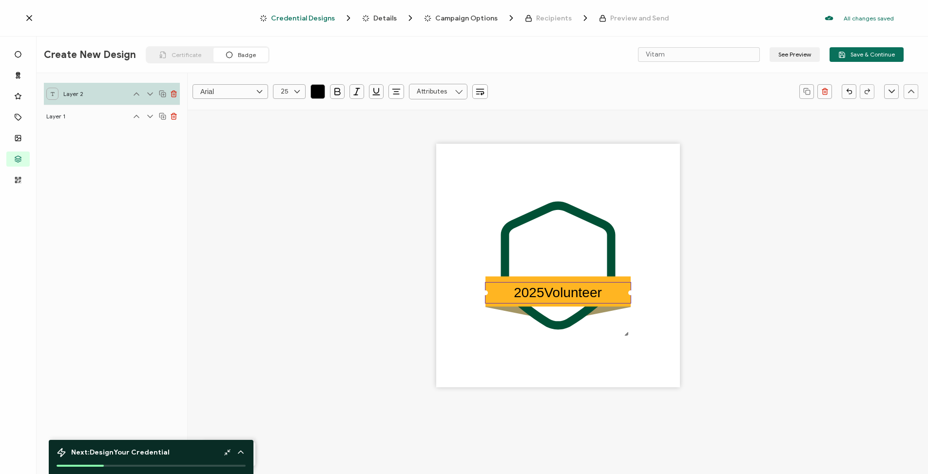
click at [669, 273] on div ".uuid-096204d9-ca43-4101-a4c3-07b3f2f44b7a{}.uuid-3bdfa571-5bbe-4c9f-b3f4-196cc…" at bounding box center [558, 266] width 244 height 244
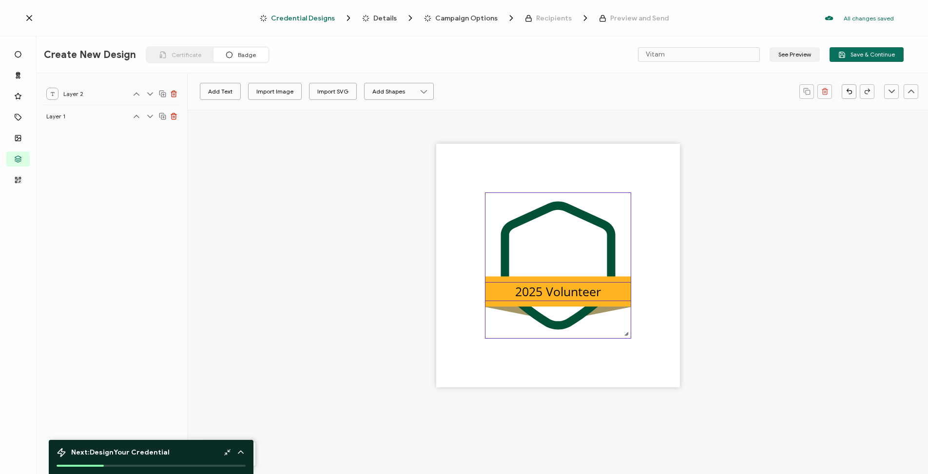
click at [542, 236] on icon at bounding box center [558, 266] width 98 height 112
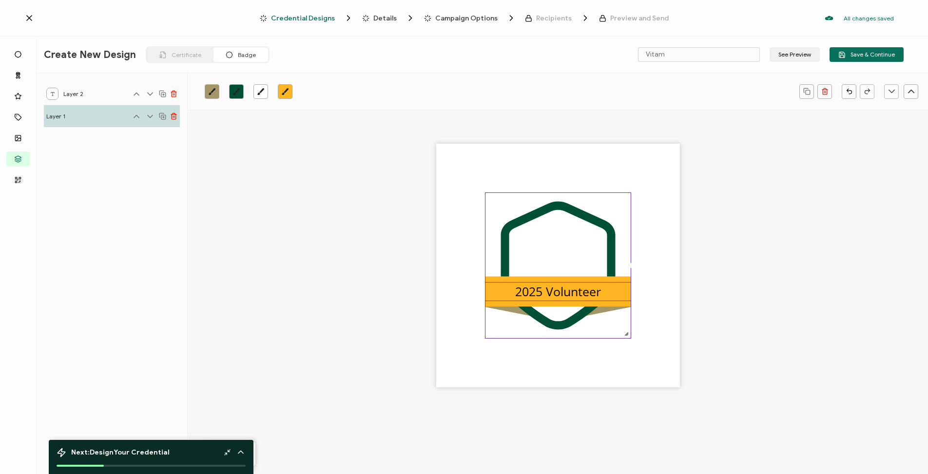
click at [511, 205] on icon ".uuid-096204d9-ca43-4101-a4c3-07b3f2f44b7a{}.uuid-3bdfa571-5bbe-4c9f-b3f4-196cc…" at bounding box center [557, 265] width 145 height 145
click at [86, 98] on span "Layer 2" at bounding box center [77, 94] width 29 height 12
click at [102, 93] on div "Layer 2" at bounding box center [112, 94] width 136 height 22
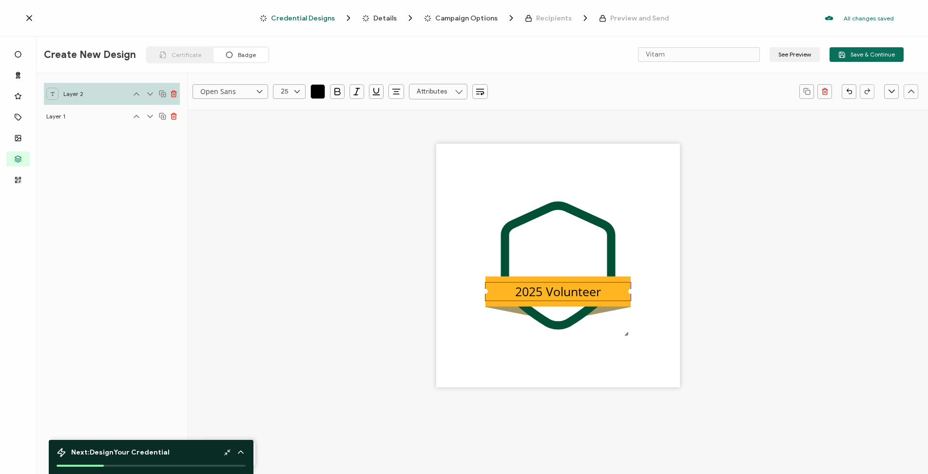
click at [117, 117] on div "Layer 1" at bounding box center [112, 116] width 136 height 22
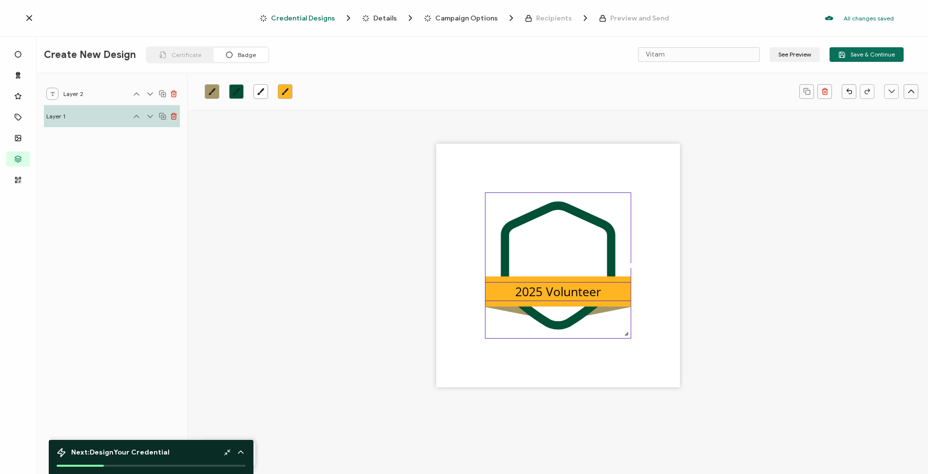
click at [239, 160] on div ".uuid-096204d9-ca43-4101-a4c3-07b3f2f44b7a{}.uuid-3bdfa571-5bbe-4c9f-b3f4-196cc…" at bounding box center [558, 283] width 740 height 346
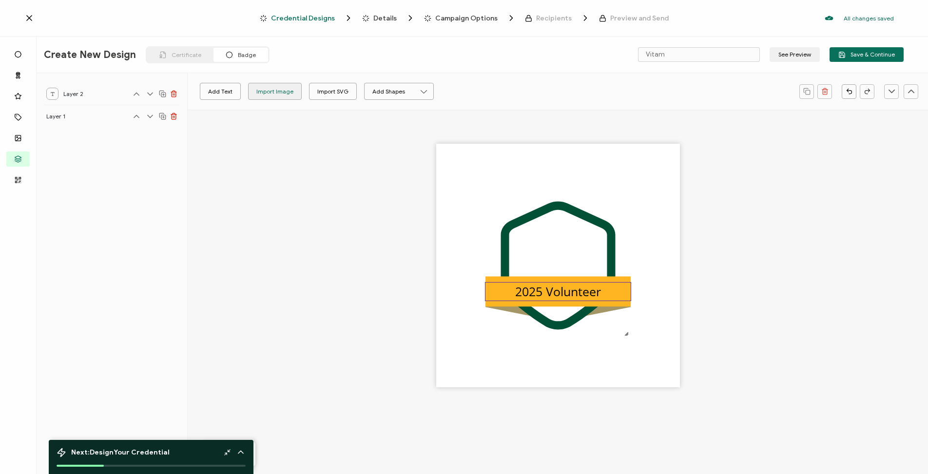
click at [275, 88] on div "Import Image" at bounding box center [274, 91] width 37 height 17
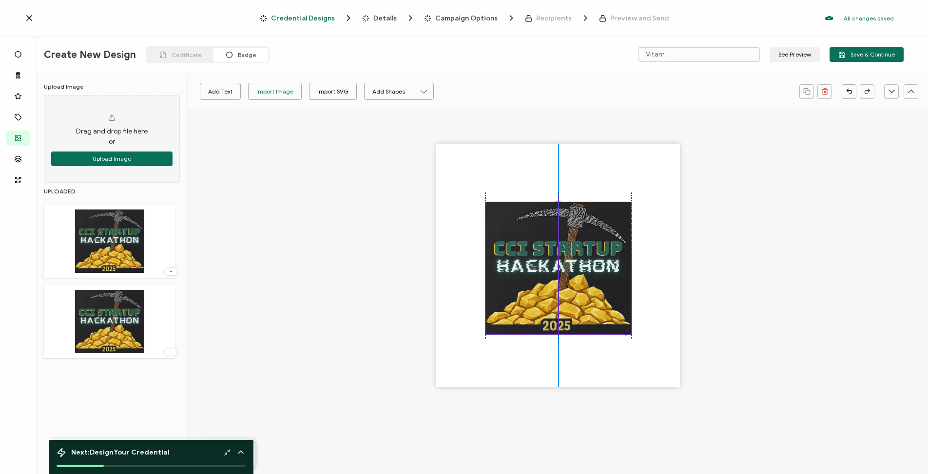
drag, startPoint x: 583, startPoint y: 254, endPoint x: 585, endPoint y: 264, distance: 9.5
click at [585, 264] on img at bounding box center [557, 268] width 145 height 132
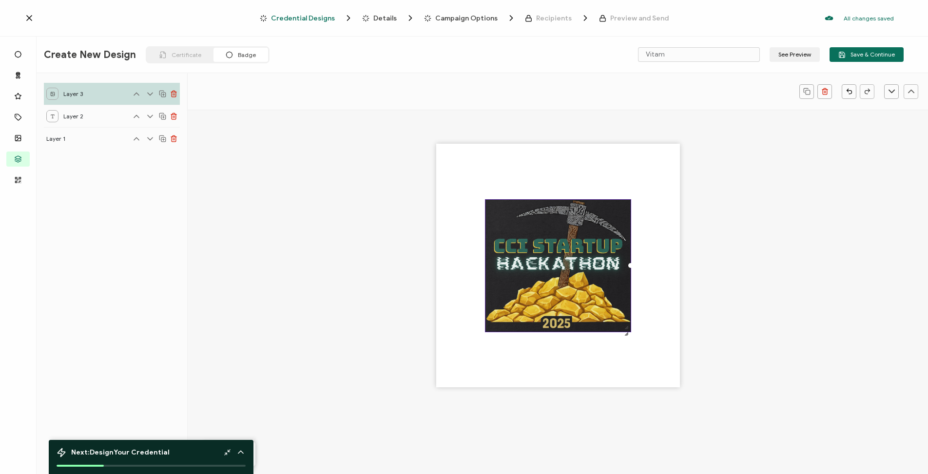
click at [585, 262] on img at bounding box center [557, 266] width 145 height 132
click at [893, 89] on icon "button" at bounding box center [891, 92] width 10 height 10
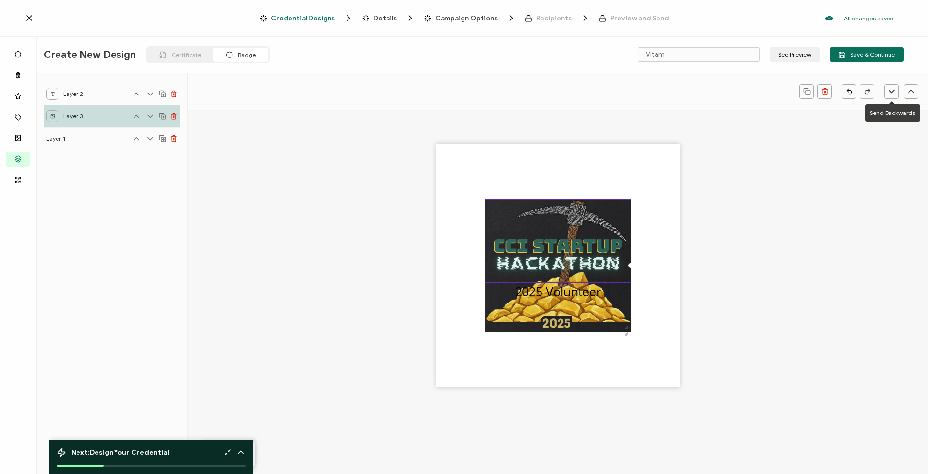
click at [893, 89] on icon "button" at bounding box center [891, 92] width 10 height 10
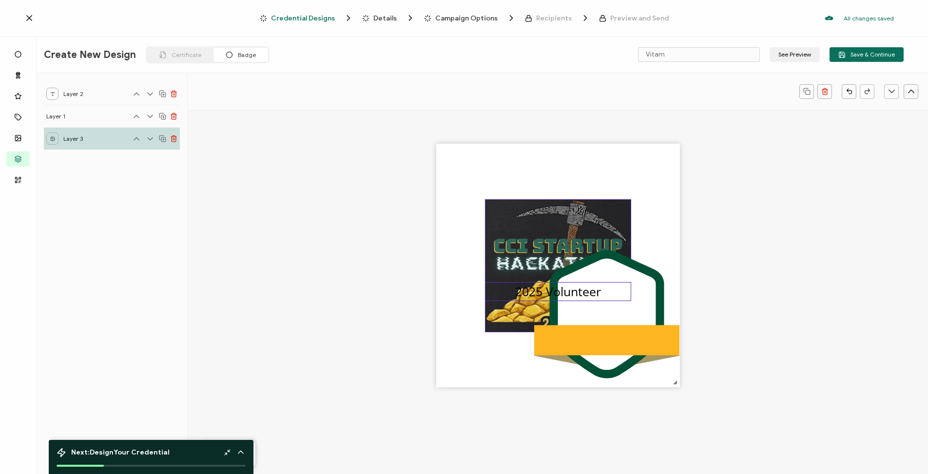
drag, startPoint x: 623, startPoint y: 208, endPoint x: 1159, endPoint y: 439, distance: 584.1
